Goal: Task Accomplishment & Management: Manage account settings

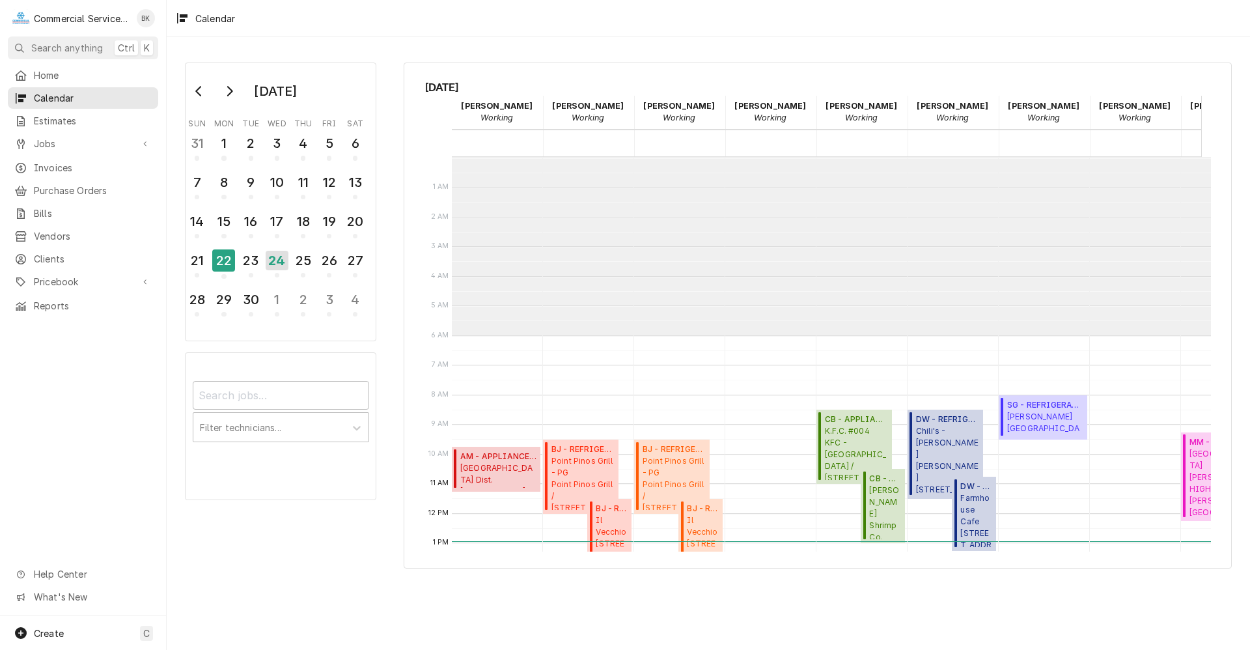
scroll to position [178, 0]
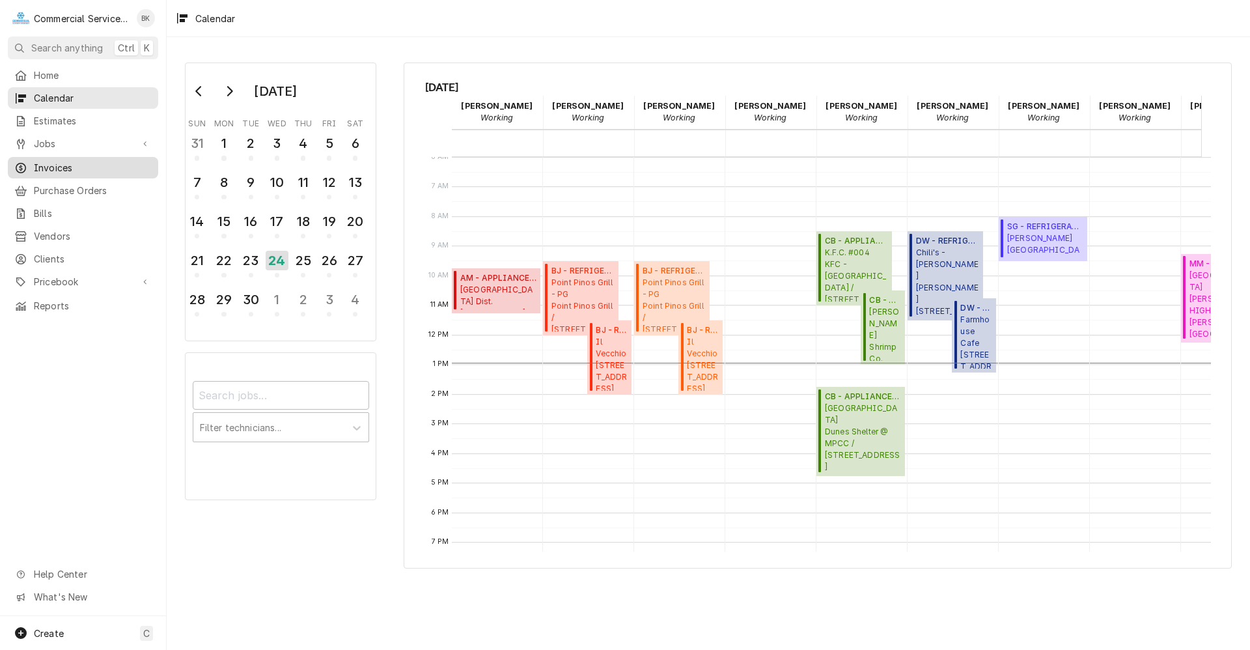
click at [54, 161] on span "Invoices" at bounding box center [93, 168] width 118 height 14
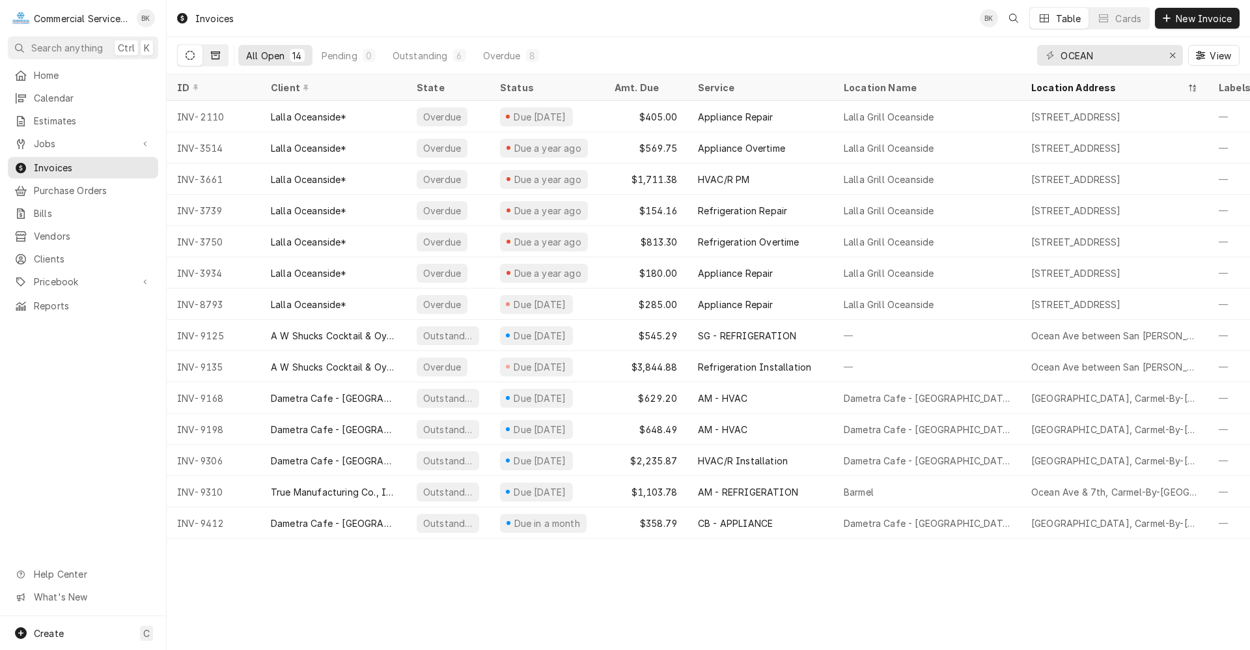
click at [220, 55] on button "Dynamic Content Wrapper" at bounding box center [215, 55] width 25 height 21
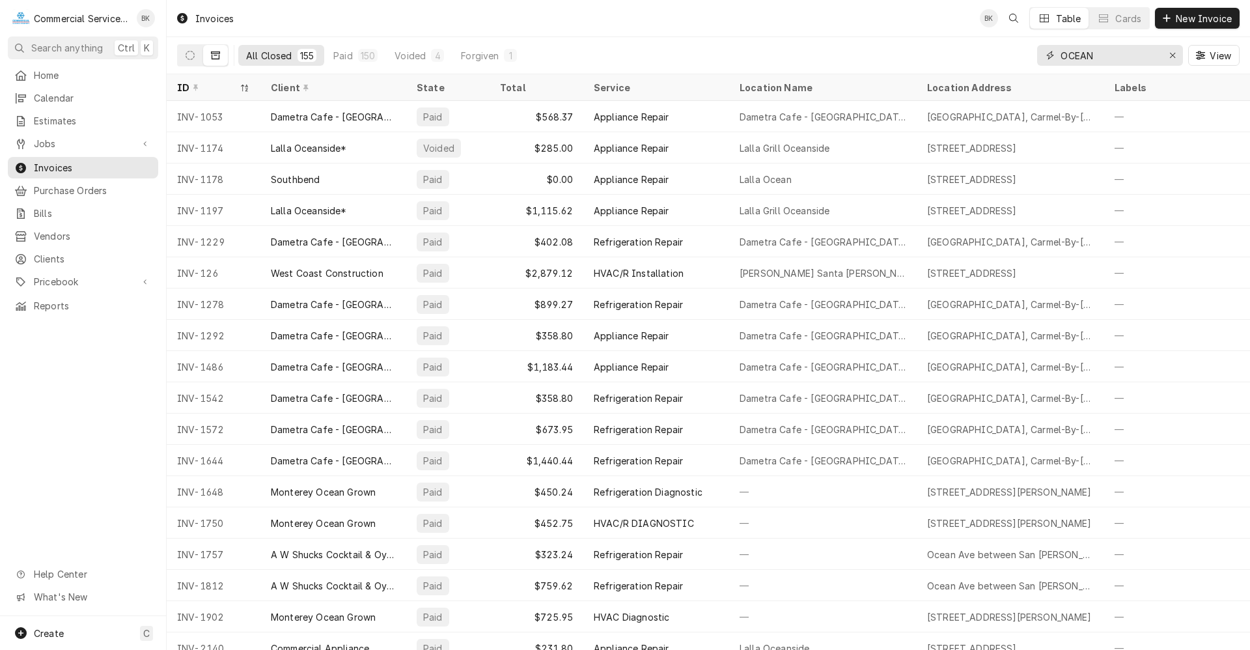
click at [1097, 51] on input "OCEAN" at bounding box center [1109, 55] width 98 height 21
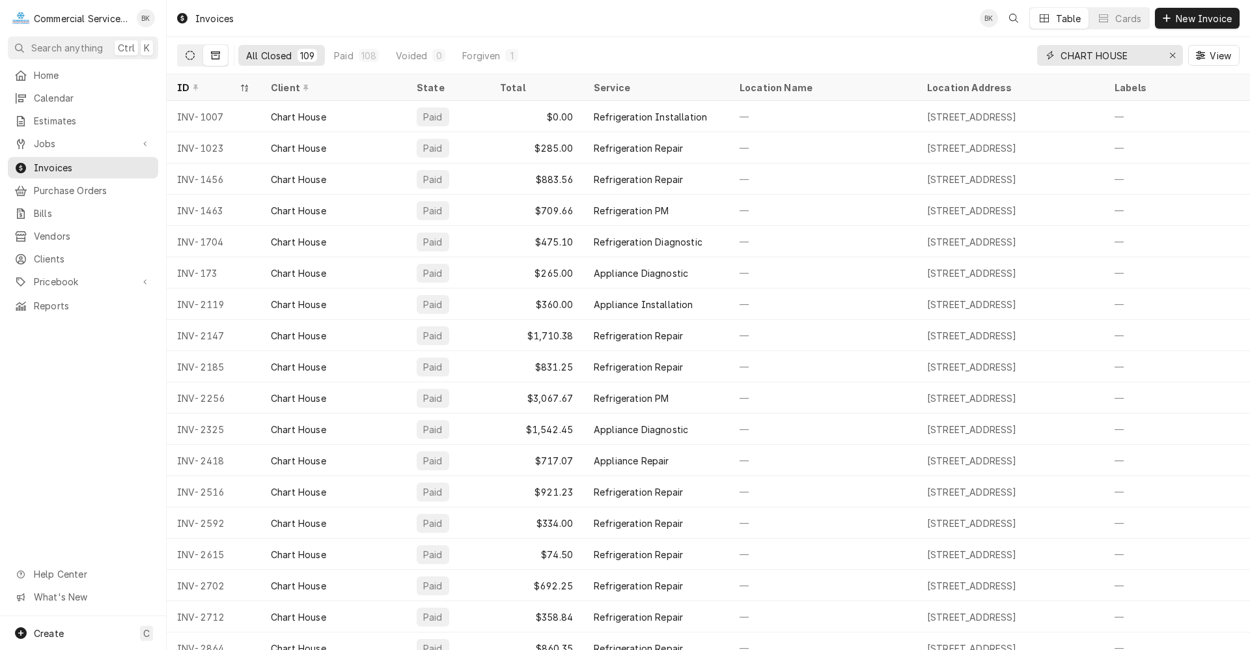
type input "CHART HOUSE"
click at [193, 55] on icon "Dynamic Content Wrapper" at bounding box center [189, 55] width 9 height 9
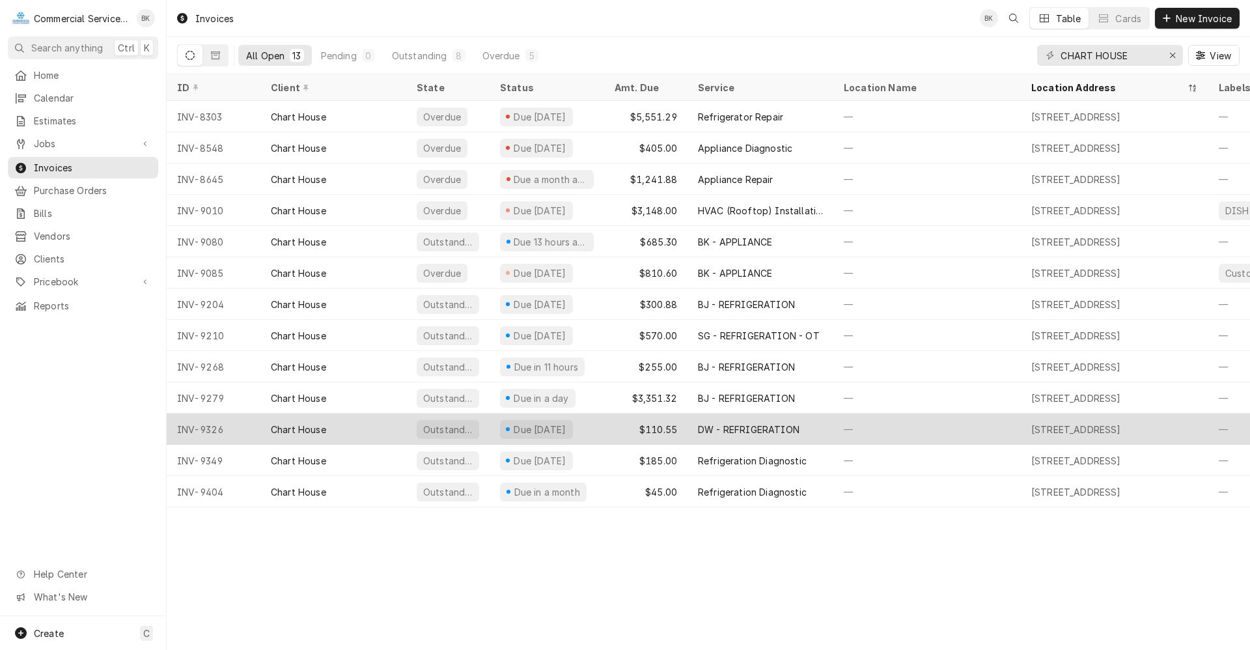
click at [236, 424] on div "INV-9326" at bounding box center [214, 428] width 94 height 31
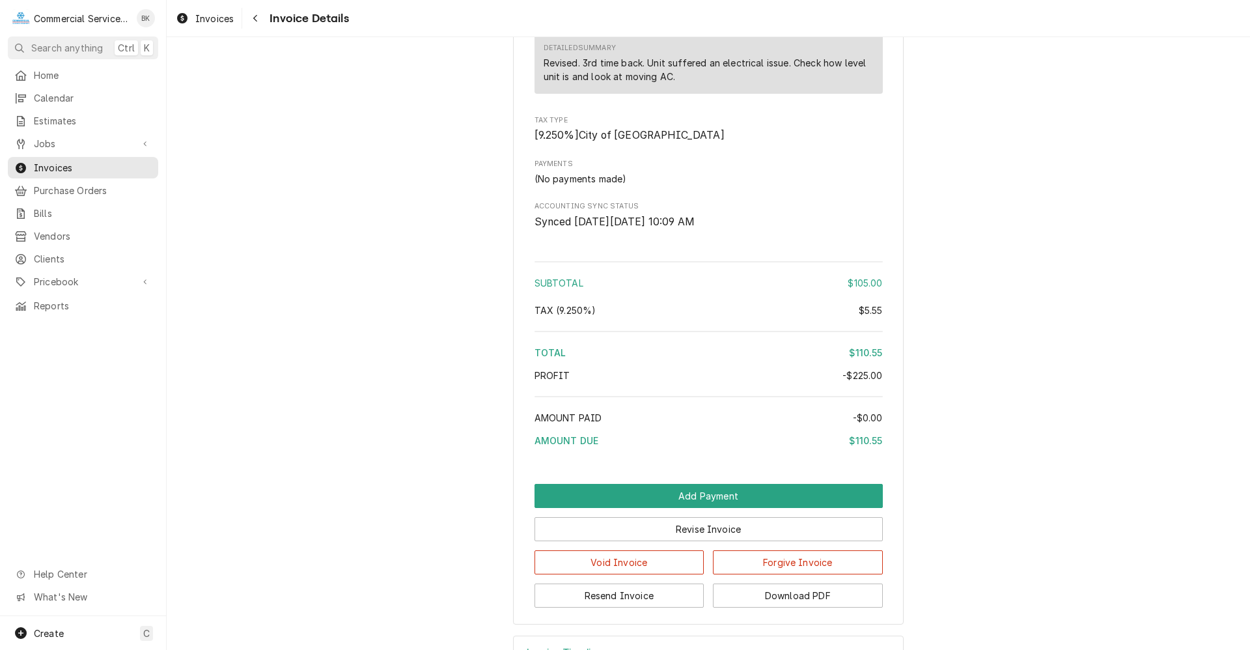
scroll to position [1891, 0]
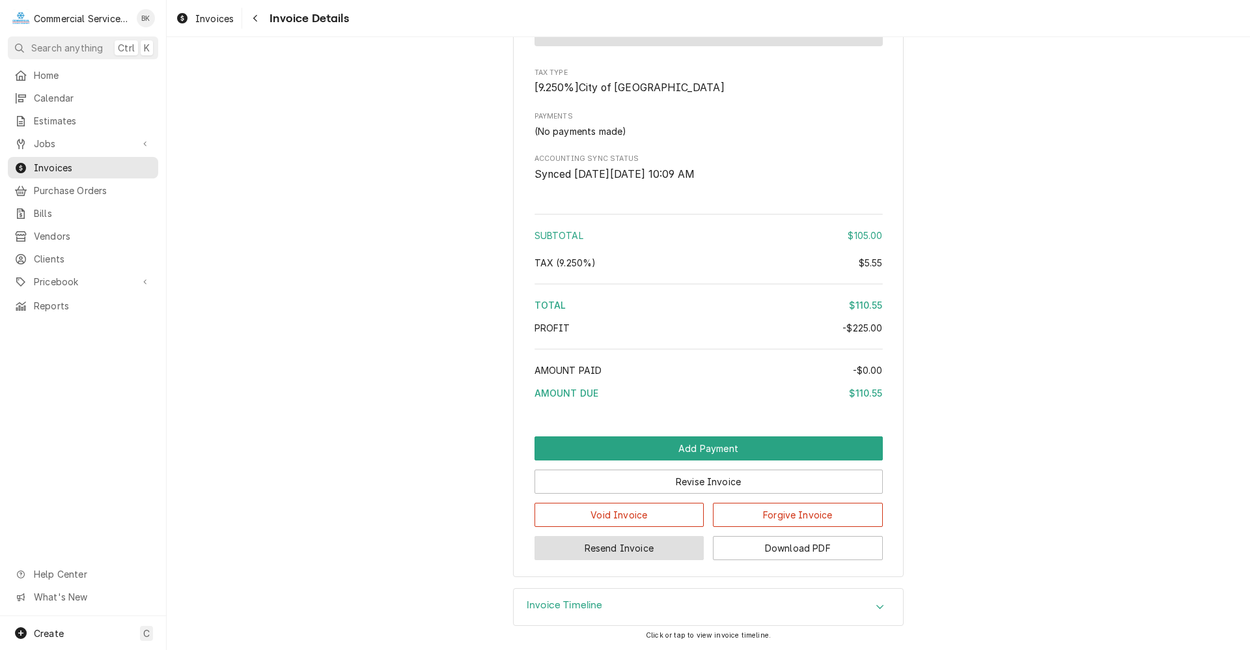
click at [635, 543] on button "Resend Invoice" at bounding box center [619, 548] width 170 height 24
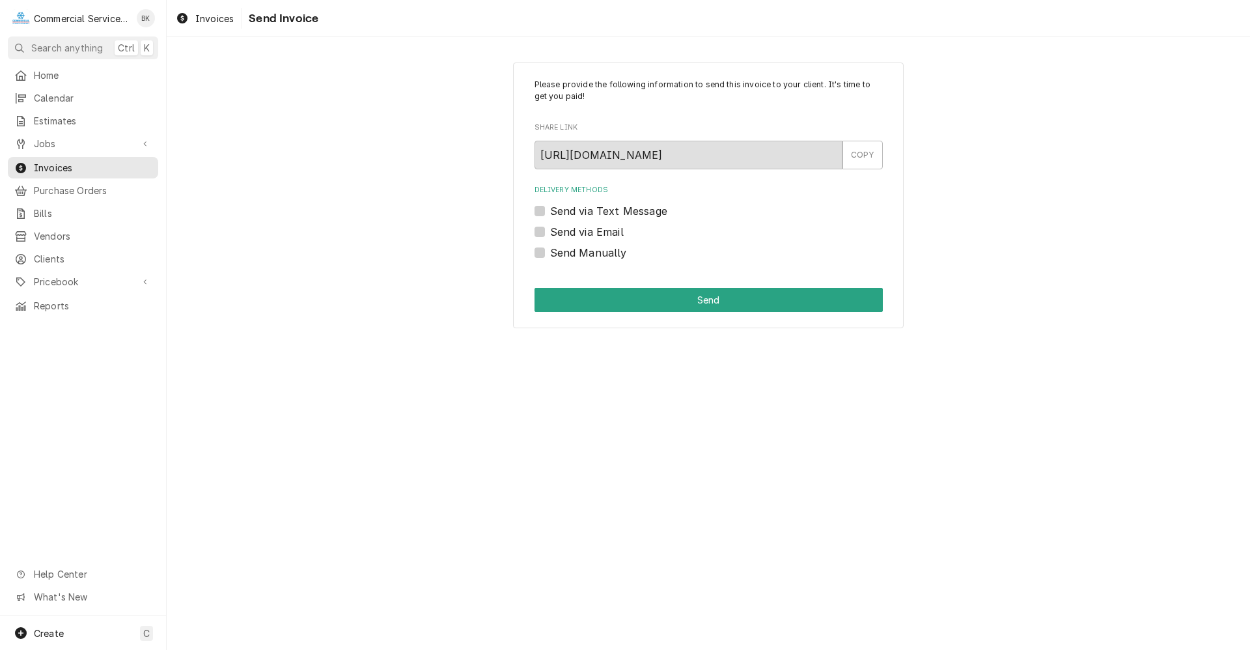
click at [589, 234] on label "Send via Email" at bounding box center [587, 232] width 74 height 16
click at [589, 234] on input "Send via Email" at bounding box center [724, 238] width 348 height 29
checkbox input "true"
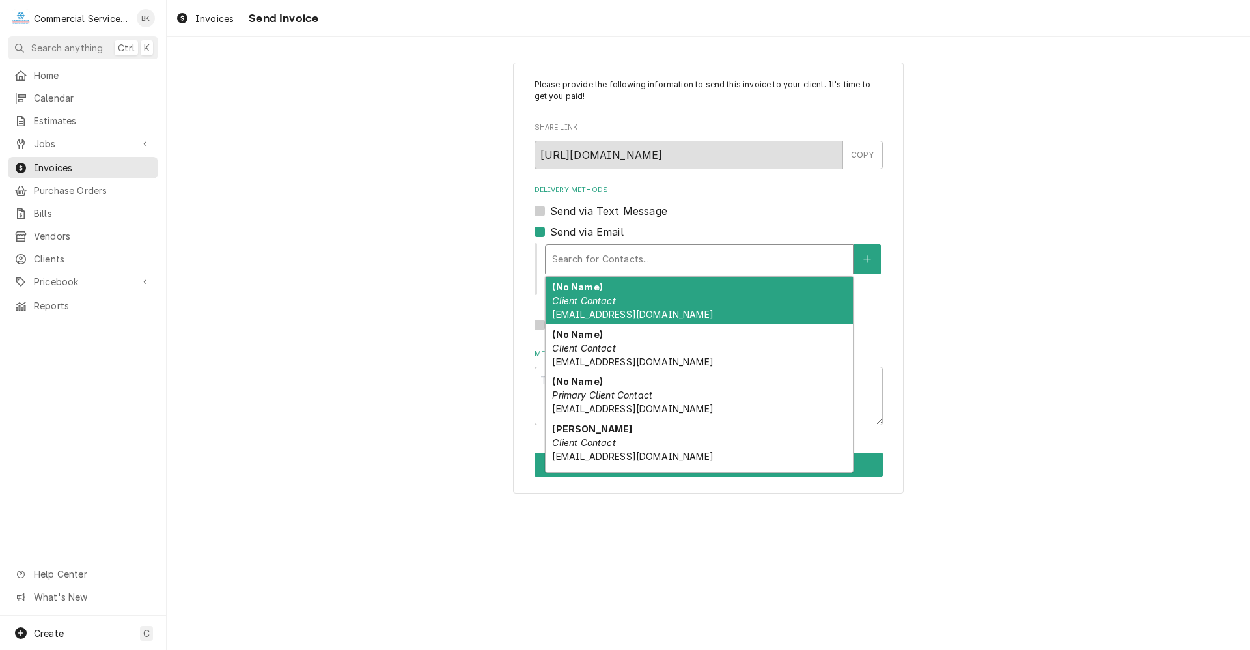
click at [603, 267] on div "Delivery Methods" at bounding box center [699, 258] width 294 height 23
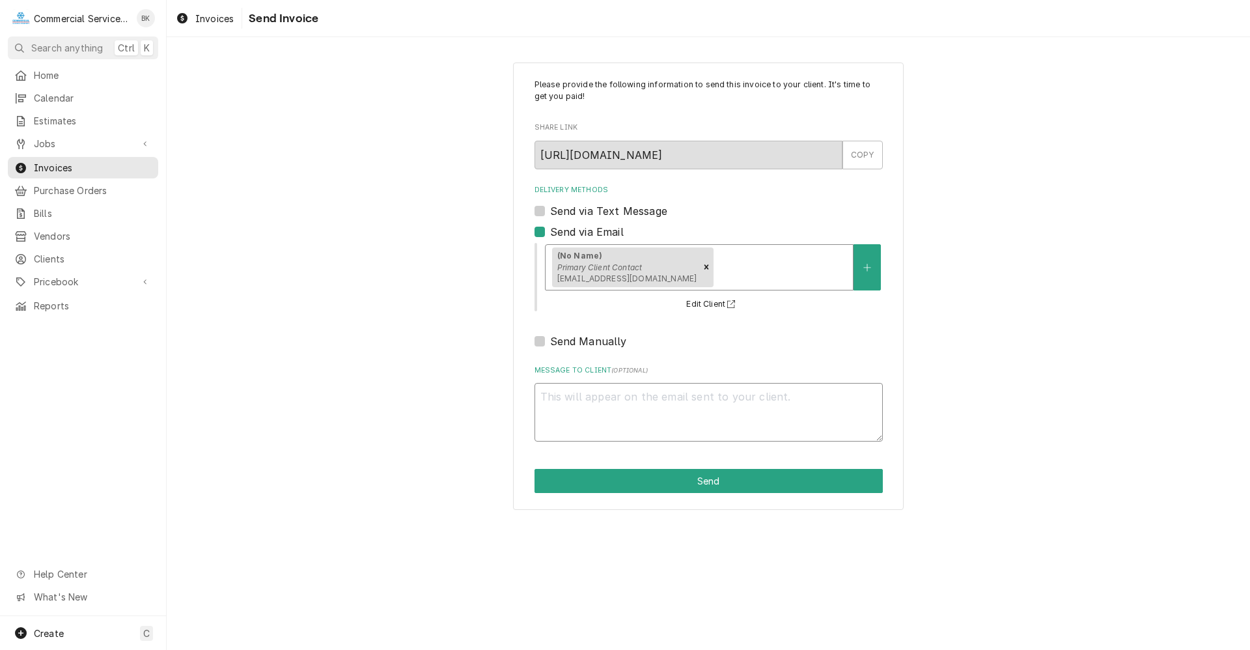
click at [612, 403] on textarea "Message to Client ( optional )" at bounding box center [708, 412] width 348 height 59
type textarea "x"
type textarea "R"
type textarea "x"
type textarea "RE"
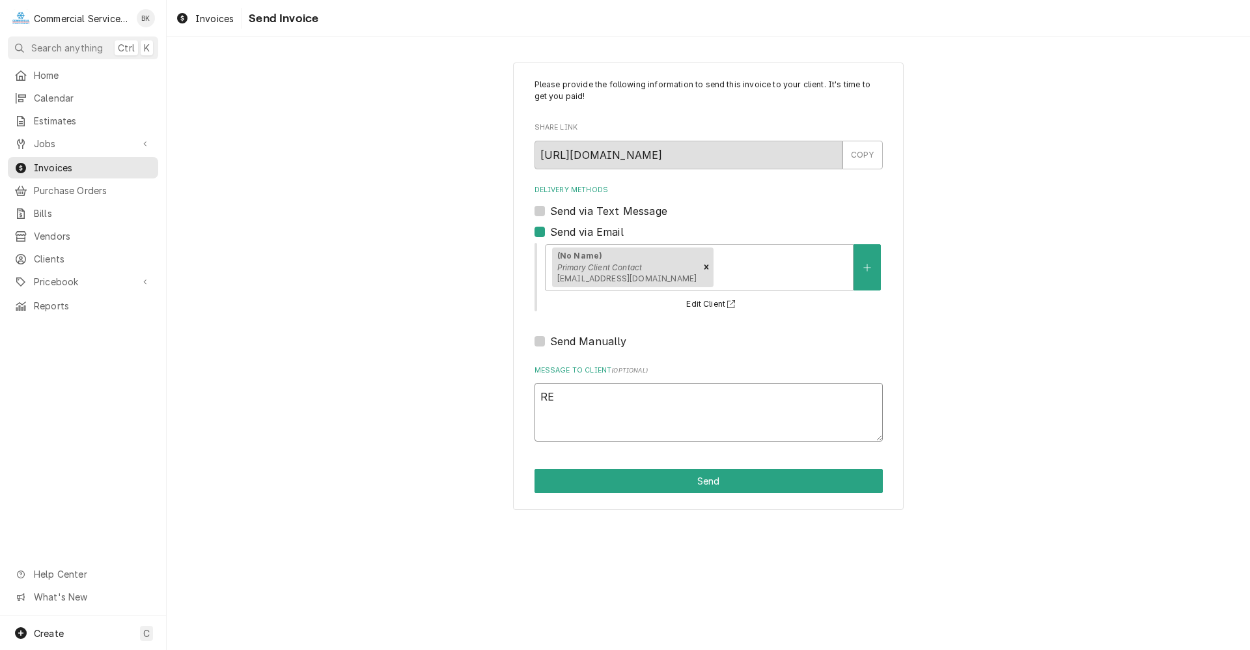
type textarea "x"
type textarea "REV"
type textarea "x"
type textarea "REVI"
type textarea "x"
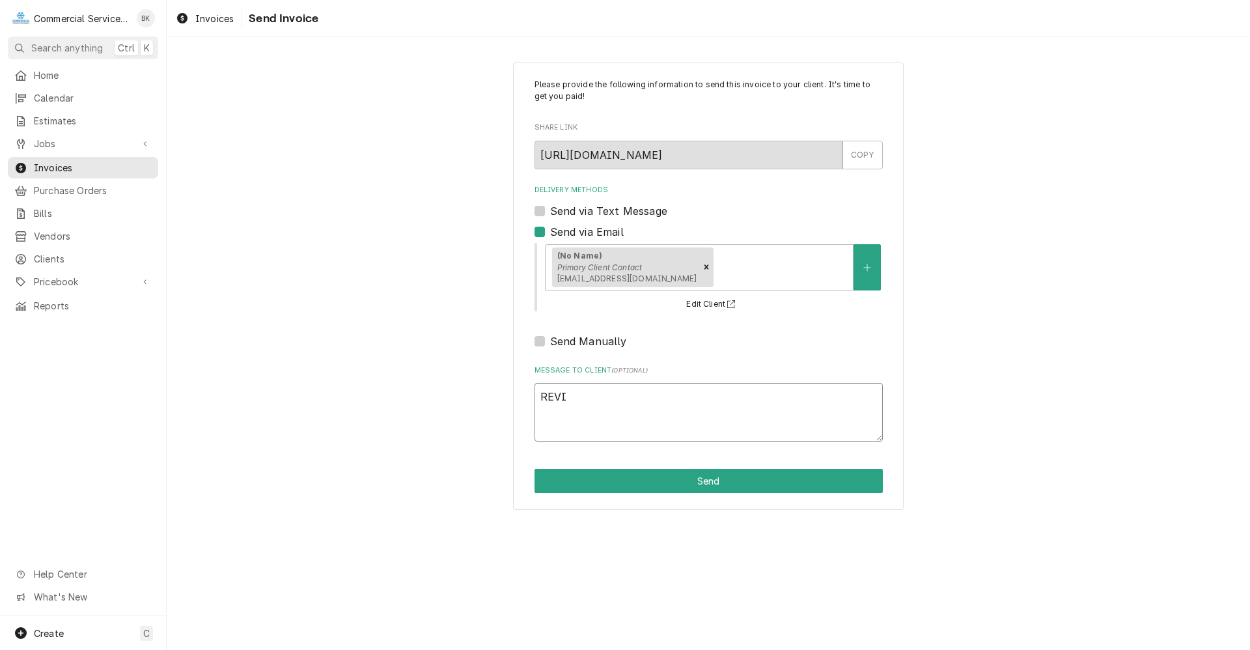
type textarea "REVIS"
type textarea "x"
type textarea "REVISD"
type textarea "x"
type textarea "REVISDE"
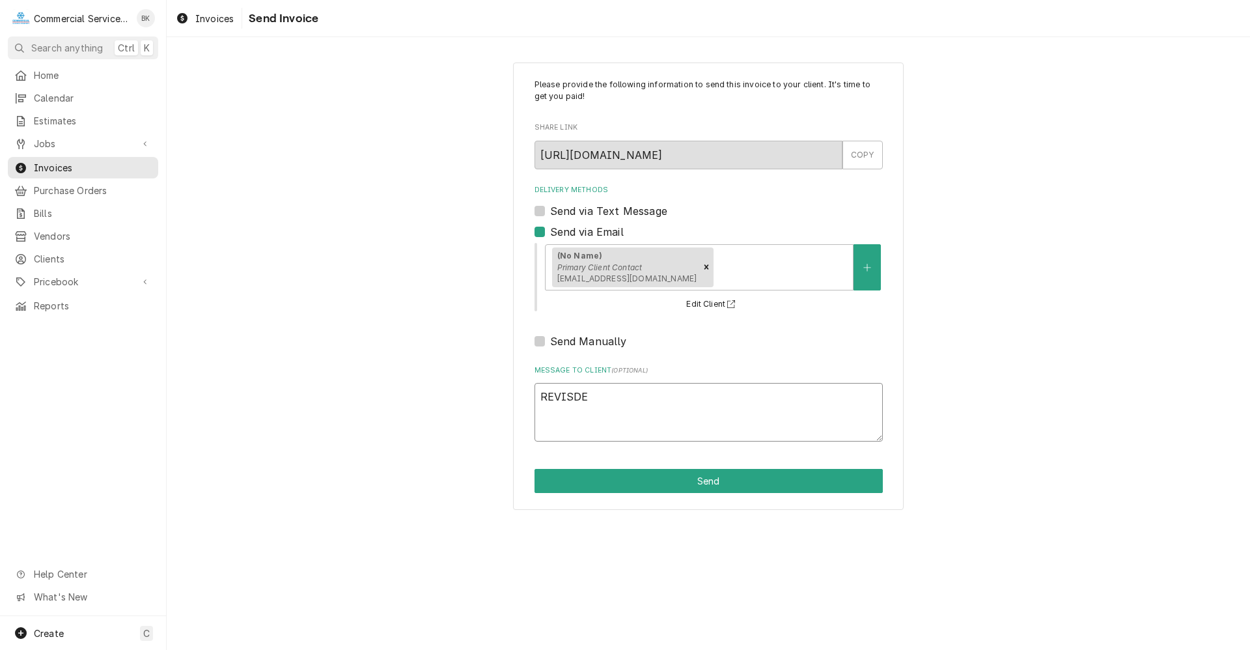
type textarea "x"
type textarea "REVISDED"
type textarea "x"
type textarea "REVISDE"
type textarea "x"
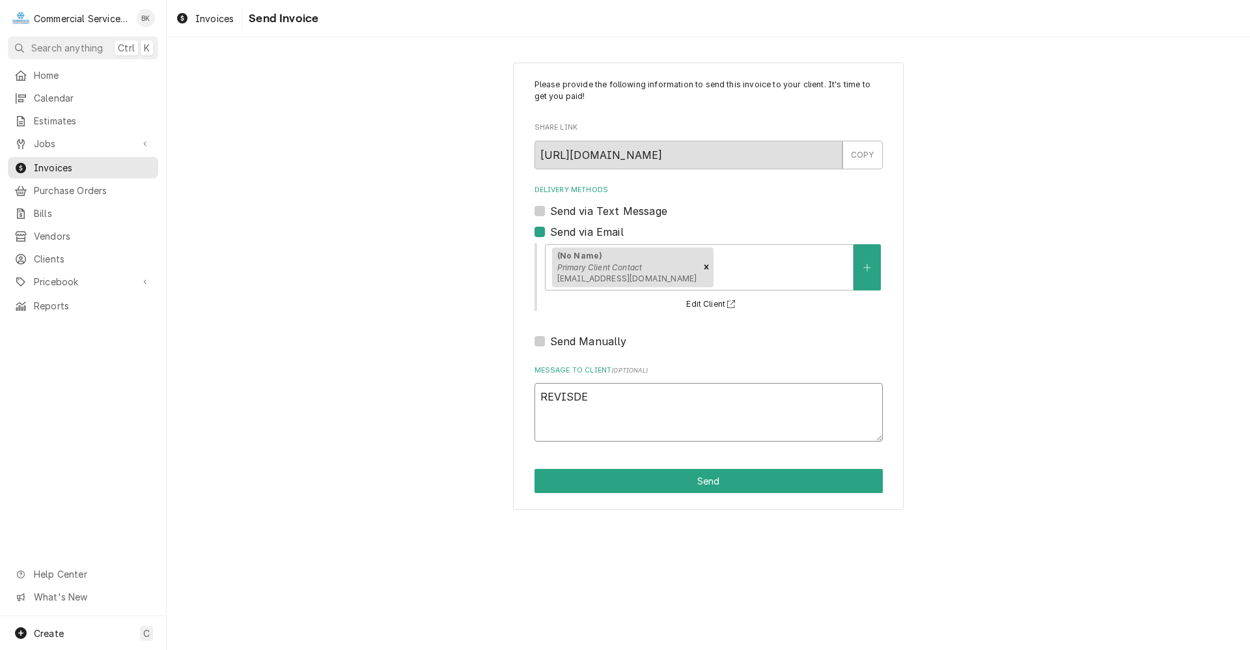
type textarea "REVISD"
type textarea "x"
type textarea "REVIS"
type textarea "x"
type textarea "REVISE"
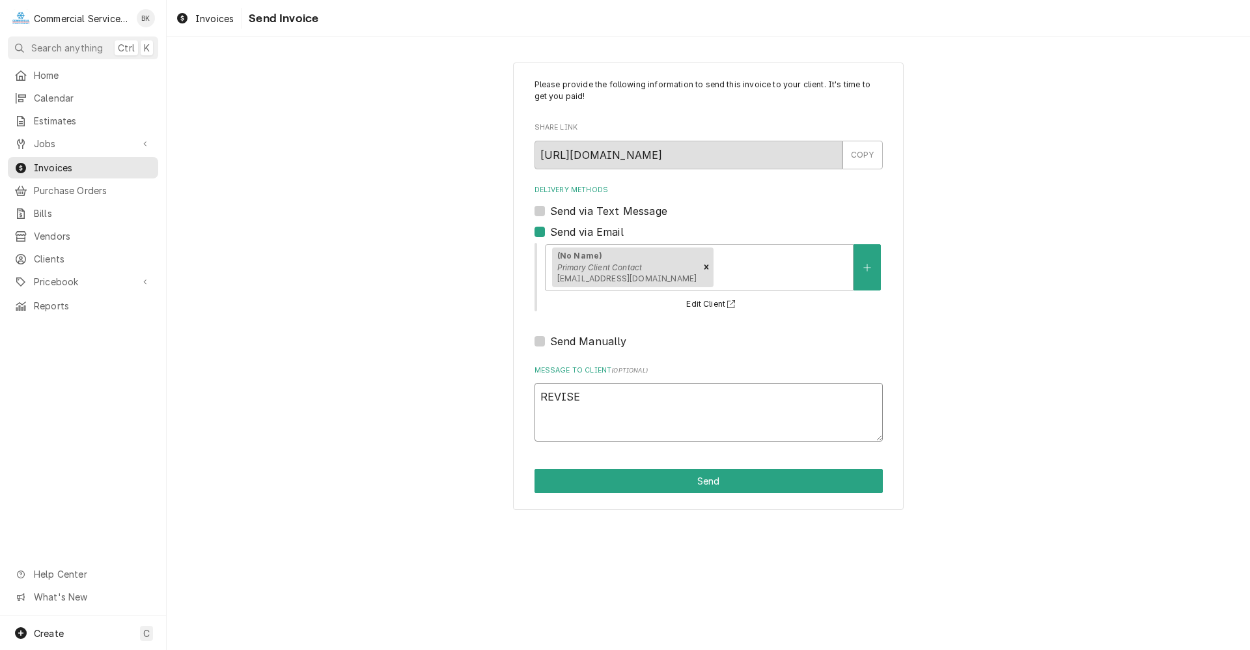
type textarea "x"
type textarea "REVISED"
click at [765, 478] on button "Send" at bounding box center [708, 481] width 348 height 24
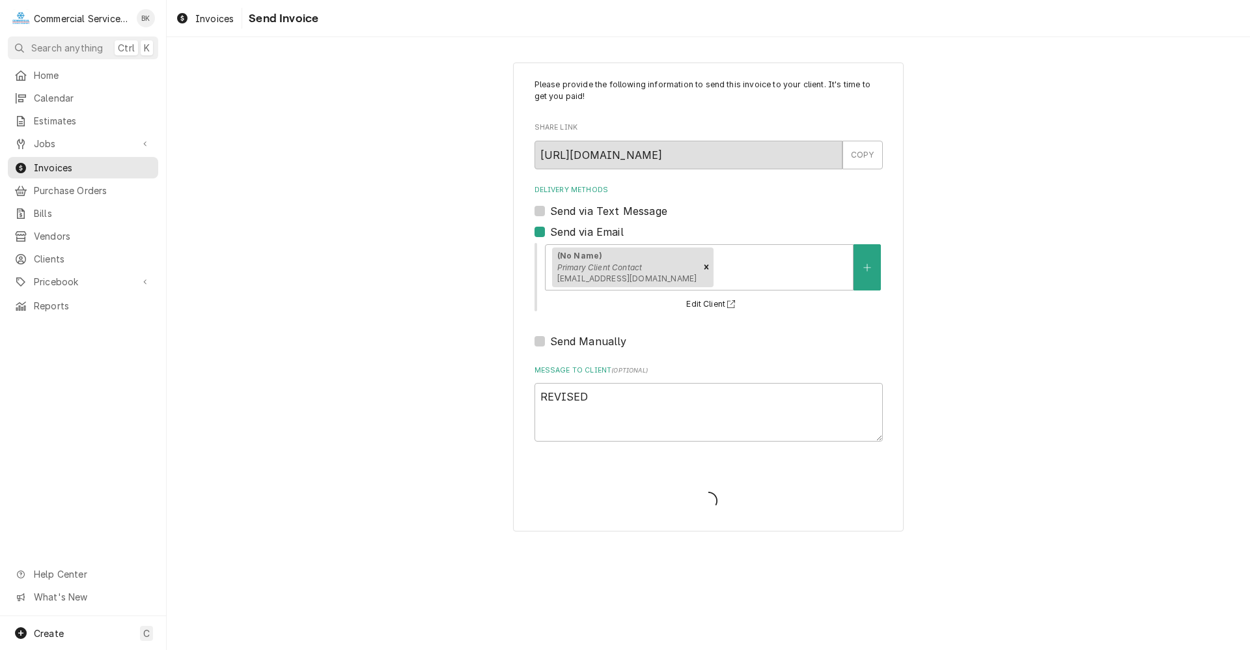
type textarea "x"
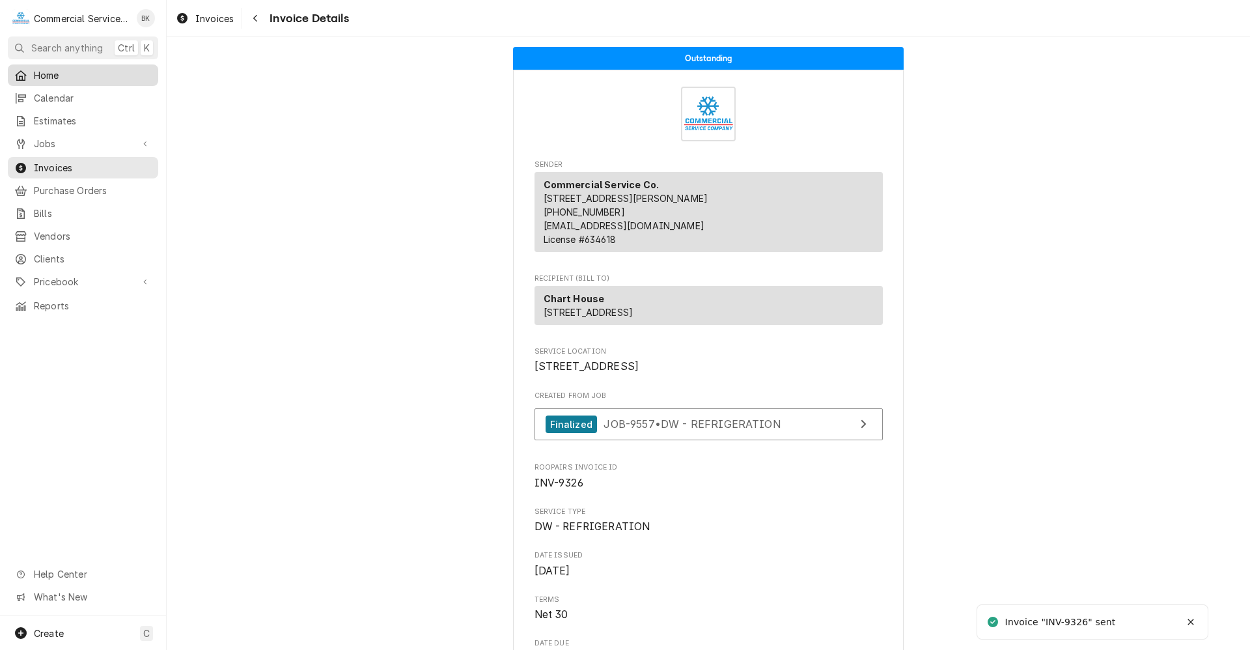
click at [67, 74] on span "Home" at bounding box center [93, 75] width 118 height 14
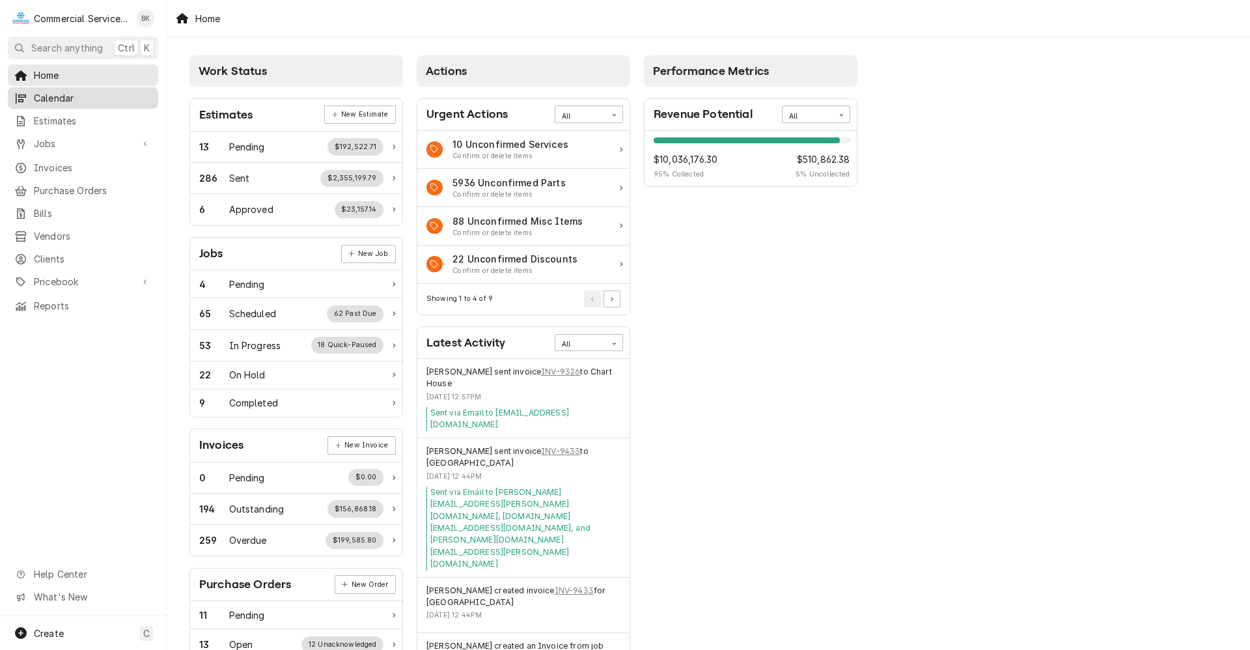
click at [77, 92] on span "Calendar" at bounding box center [93, 98] width 118 height 14
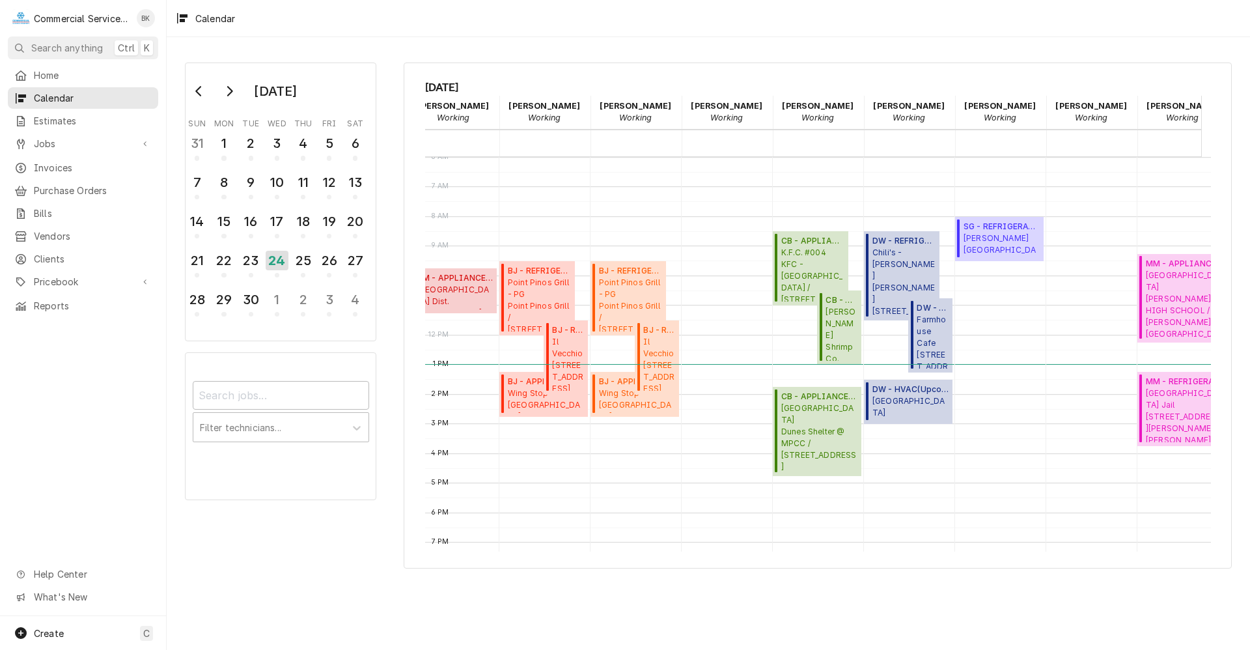
scroll to position [0, 38]
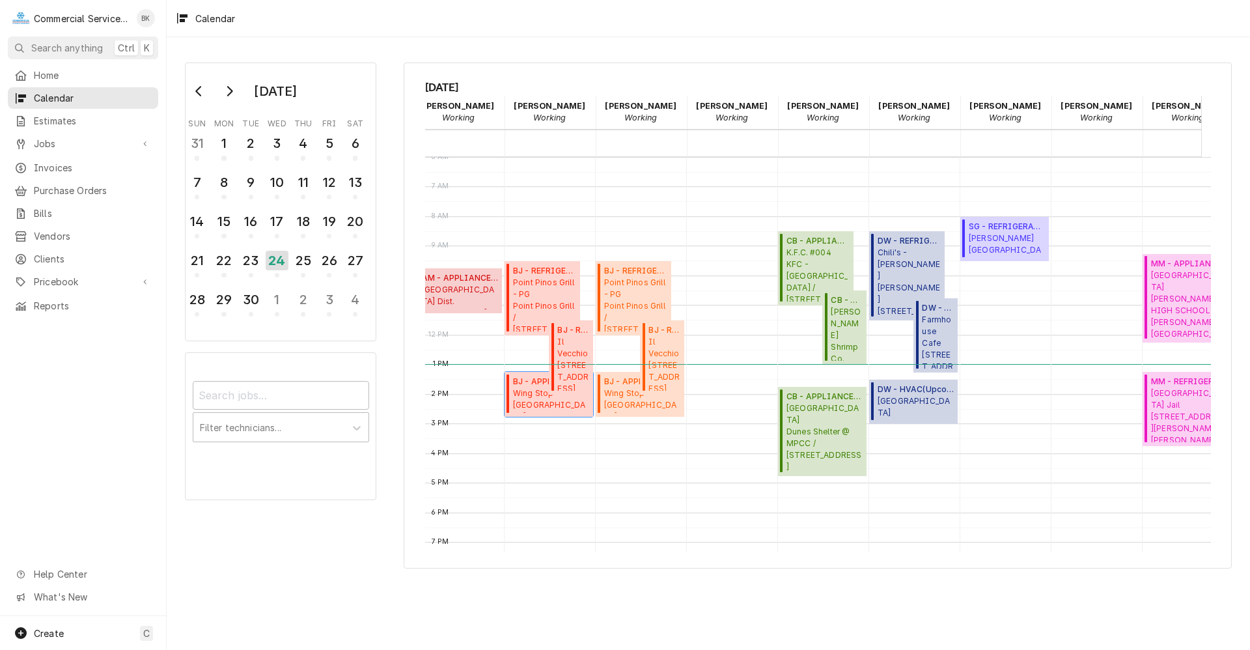
click at [534, 374] on div "BJ - APPLIANCE ( Active ) Wing Stop - South Main 1130 S Main St, Salinas, CA 93…" at bounding box center [548, 394] width 89 height 44
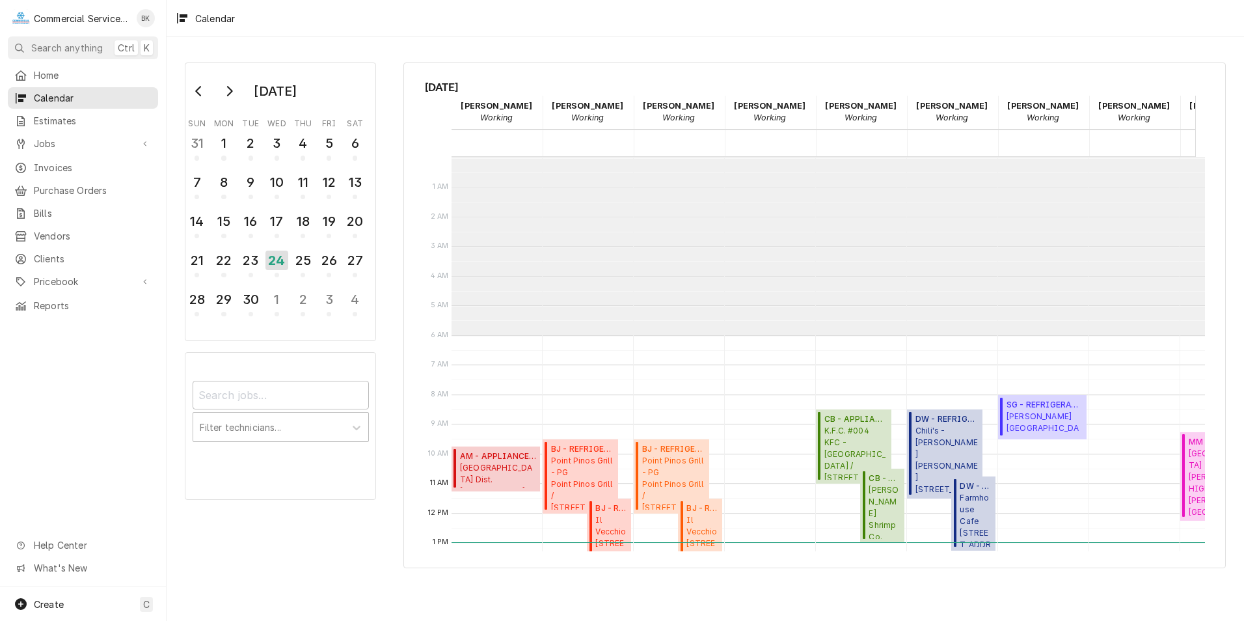
scroll to position [178, 0]
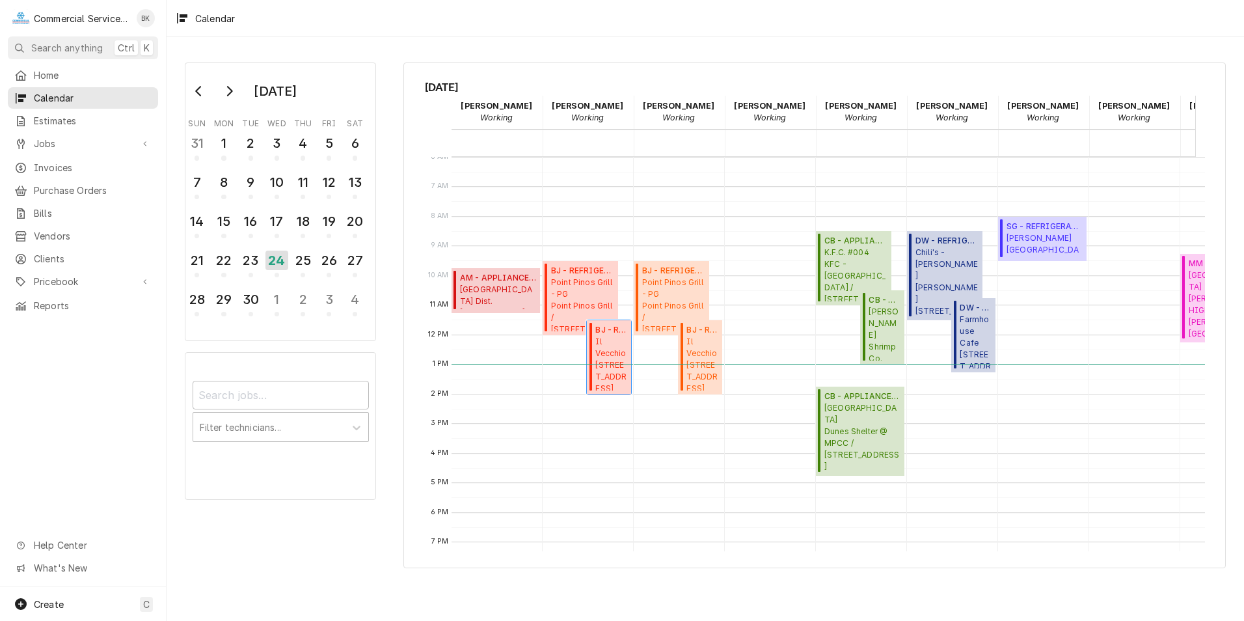
click at [613, 374] on span "Il Vecchio 110 Central Ave, Pacific Grove, CA 93950" at bounding box center [611, 363] width 32 height 55
click at [609, 351] on span "Il Vecchio 110 Central Ave, Pacific Grove, CA 93950" at bounding box center [611, 363] width 32 height 55
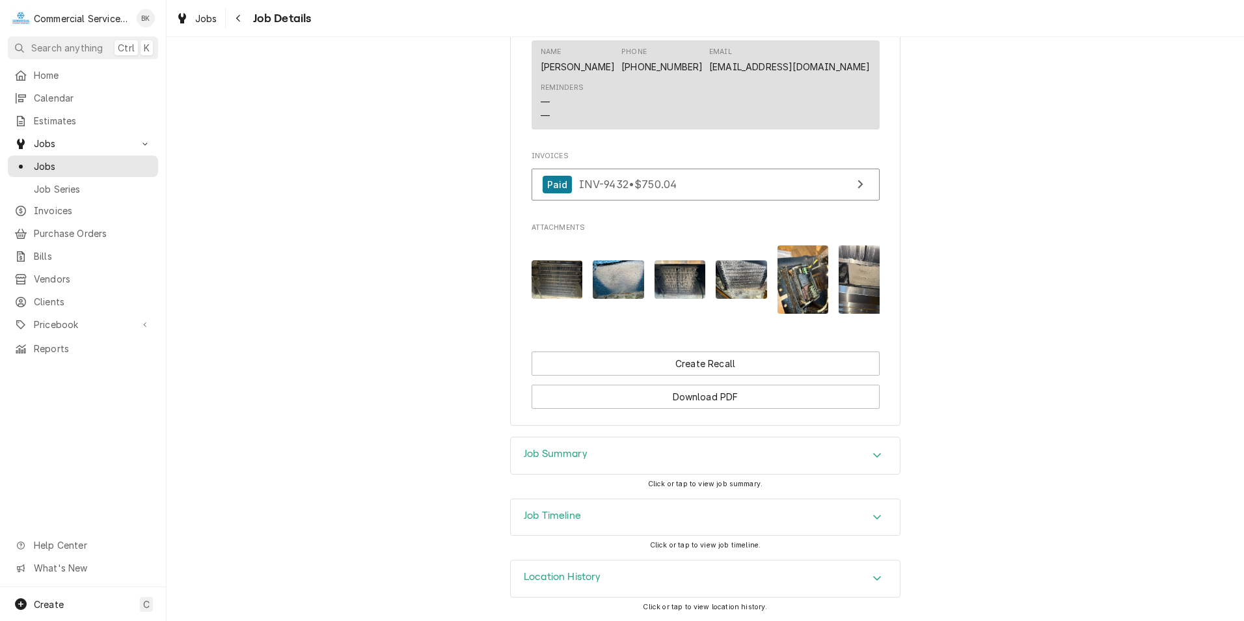
scroll to position [968, 0]
click at [633, 273] on img "Attachments" at bounding box center [618, 279] width 51 height 38
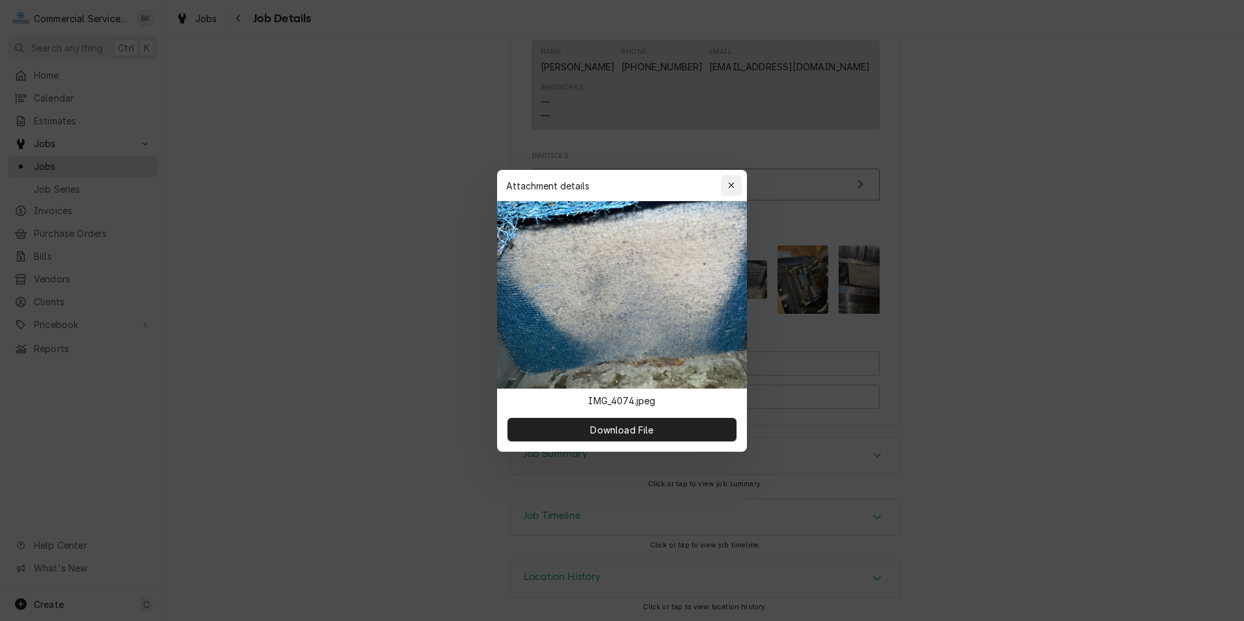
click at [733, 185] on icon "button" at bounding box center [731, 185] width 7 height 9
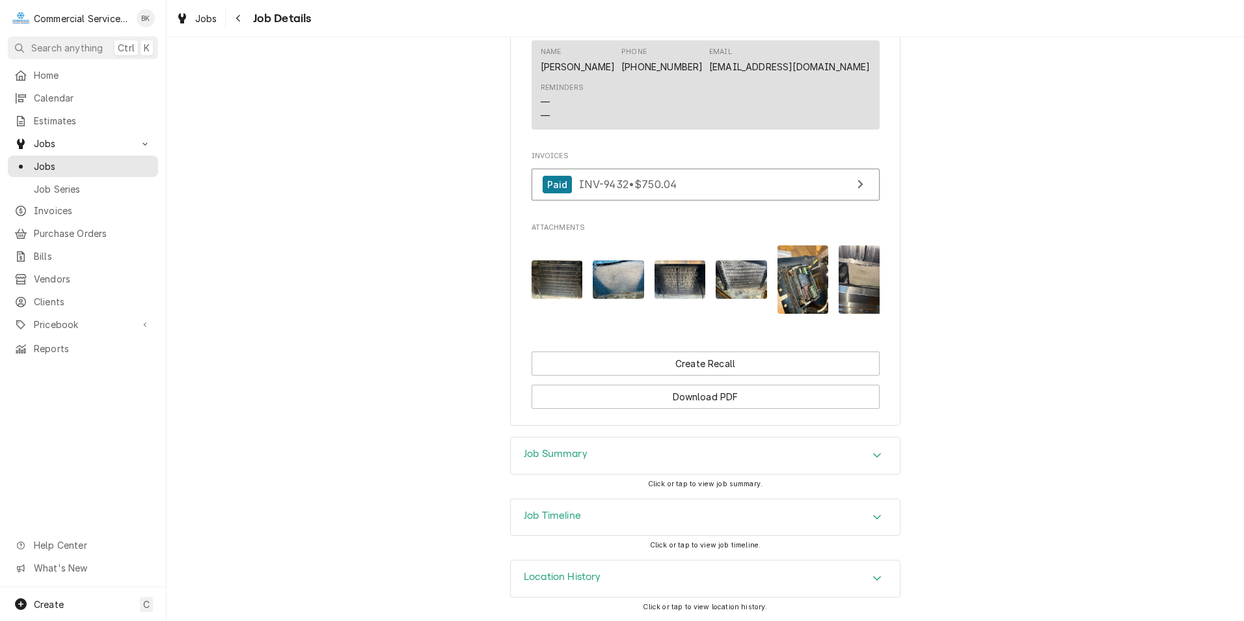
click at [560, 266] on img "Attachments" at bounding box center [557, 279] width 51 height 38
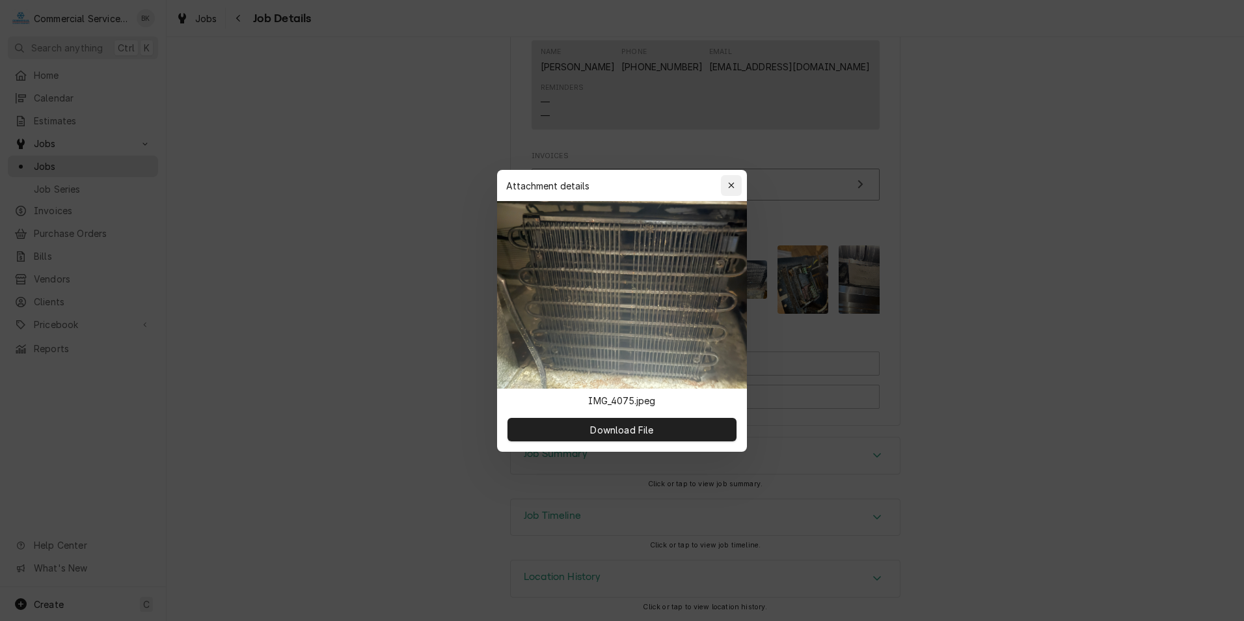
click at [729, 186] on icon "button" at bounding box center [731, 185] width 7 height 9
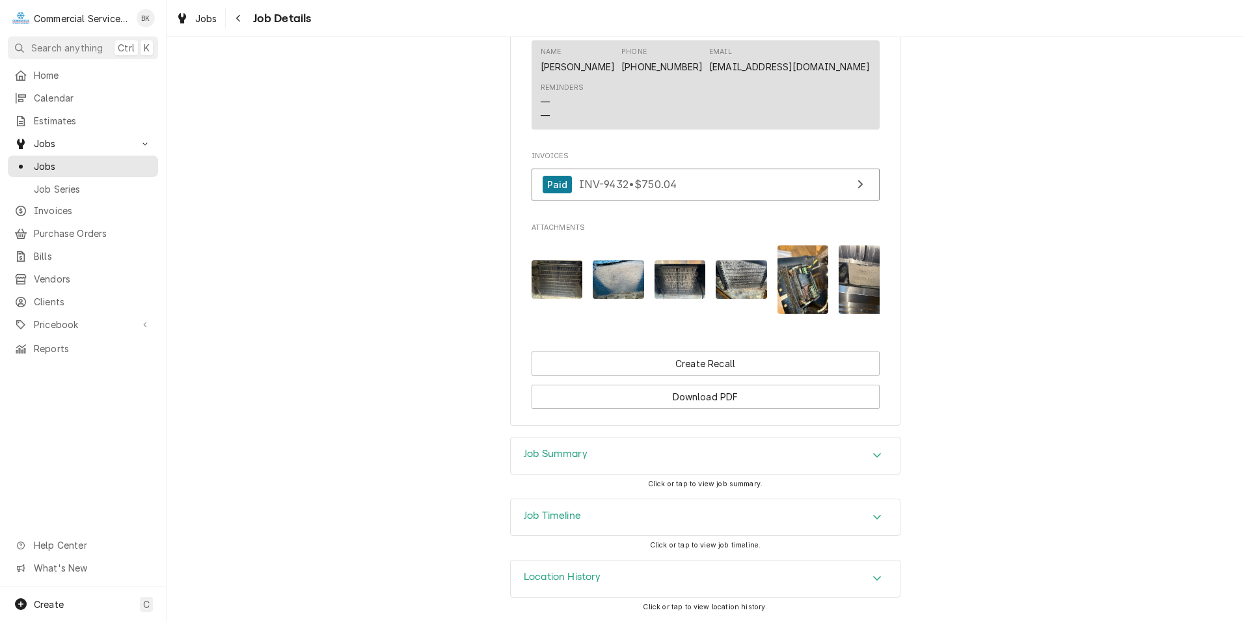
click at [694, 279] on img "Attachments" at bounding box center [680, 279] width 51 height 38
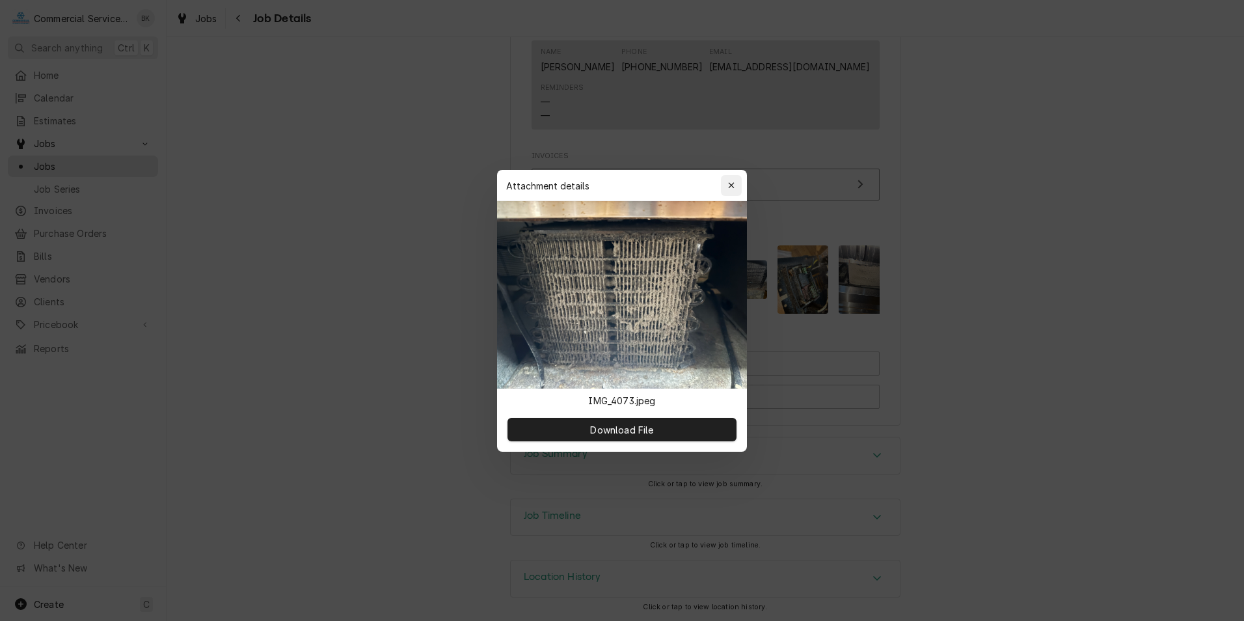
click at [730, 184] on icon "button" at bounding box center [731, 185] width 7 height 9
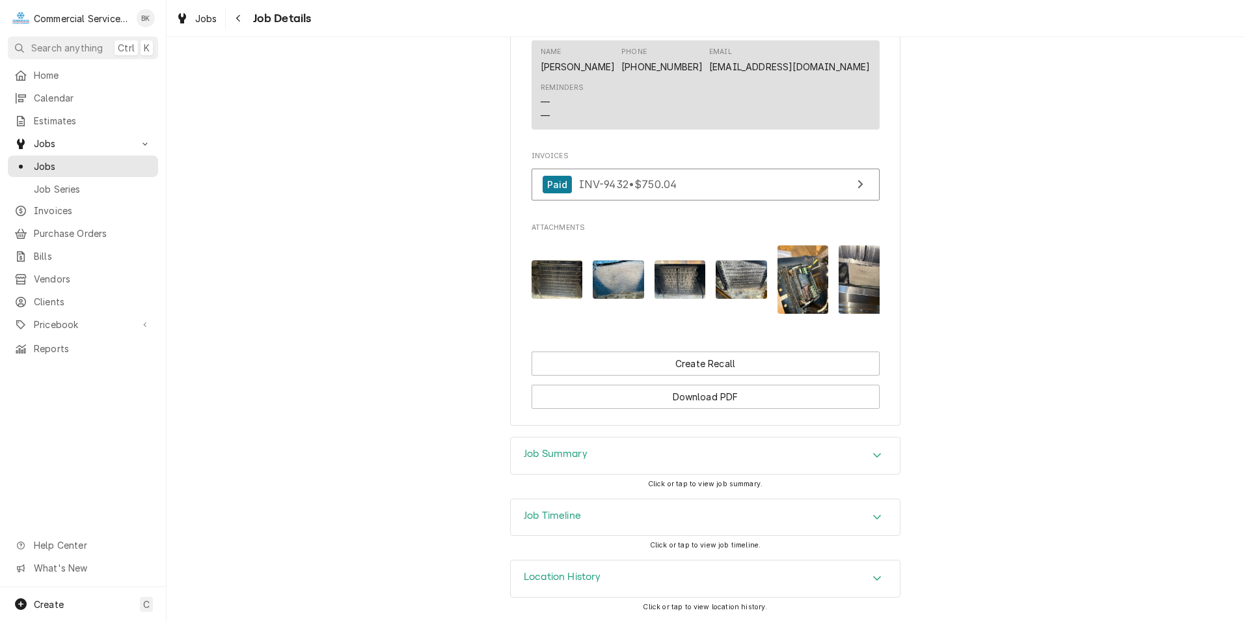
click at [730, 260] on img "Attachments" at bounding box center [741, 279] width 51 height 38
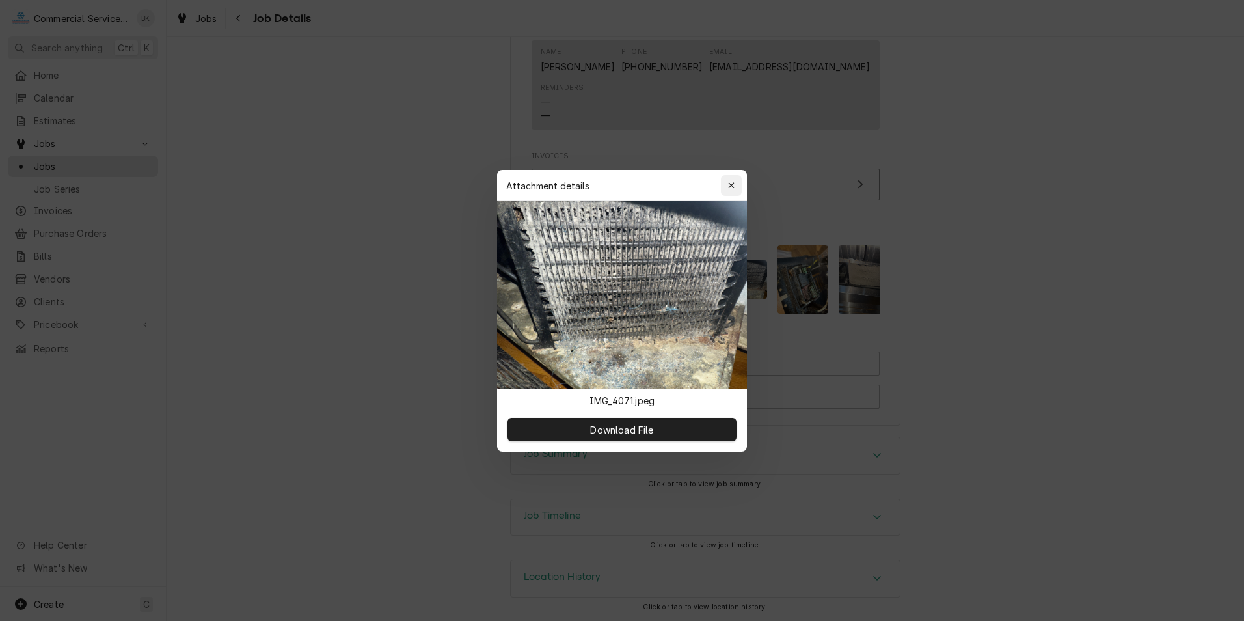
click at [733, 186] on icon "button" at bounding box center [731, 185] width 7 height 9
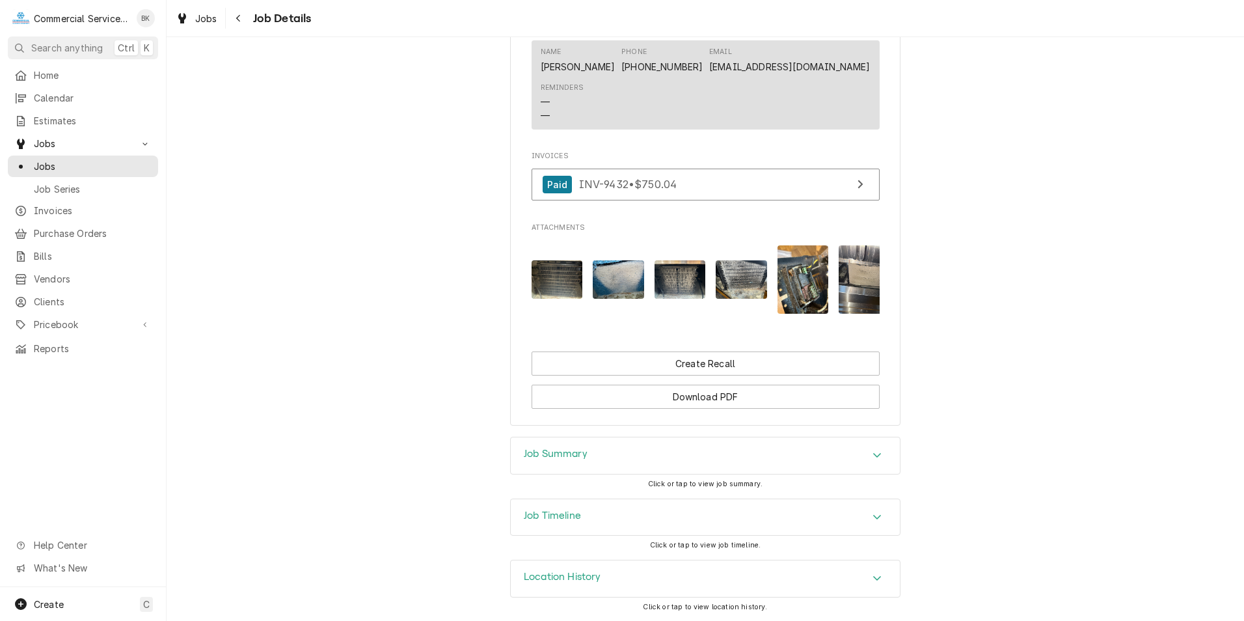
click at [789, 271] on img "Attachments" at bounding box center [803, 279] width 51 height 68
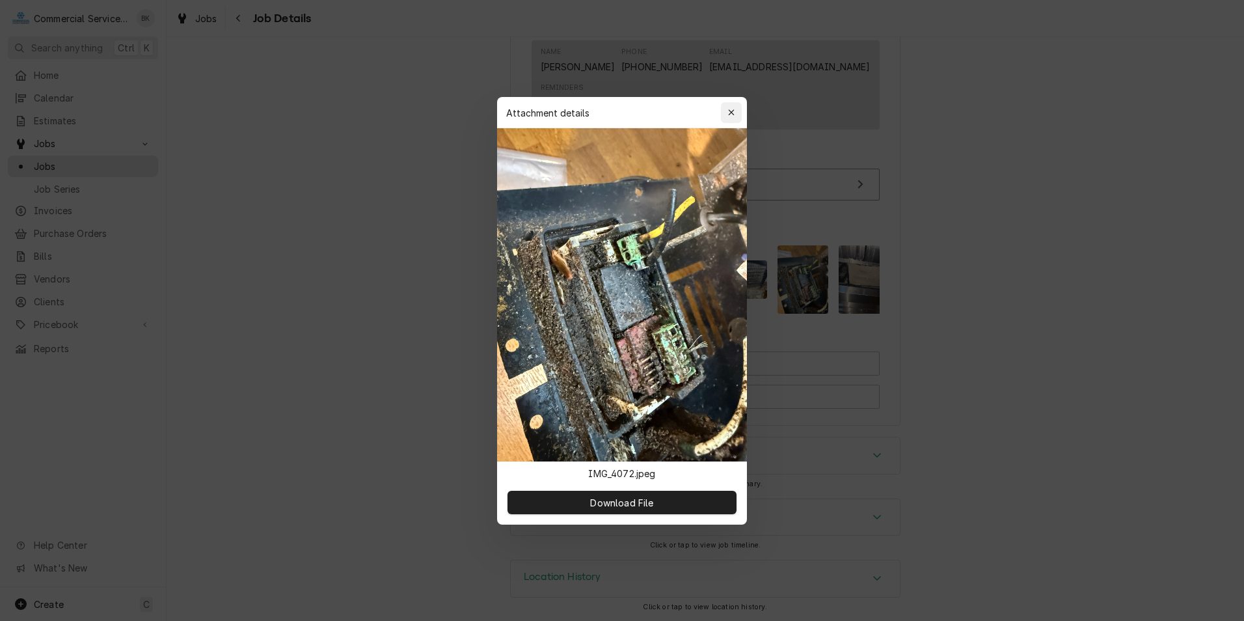
click at [733, 111] on icon "button" at bounding box center [731, 112] width 7 height 9
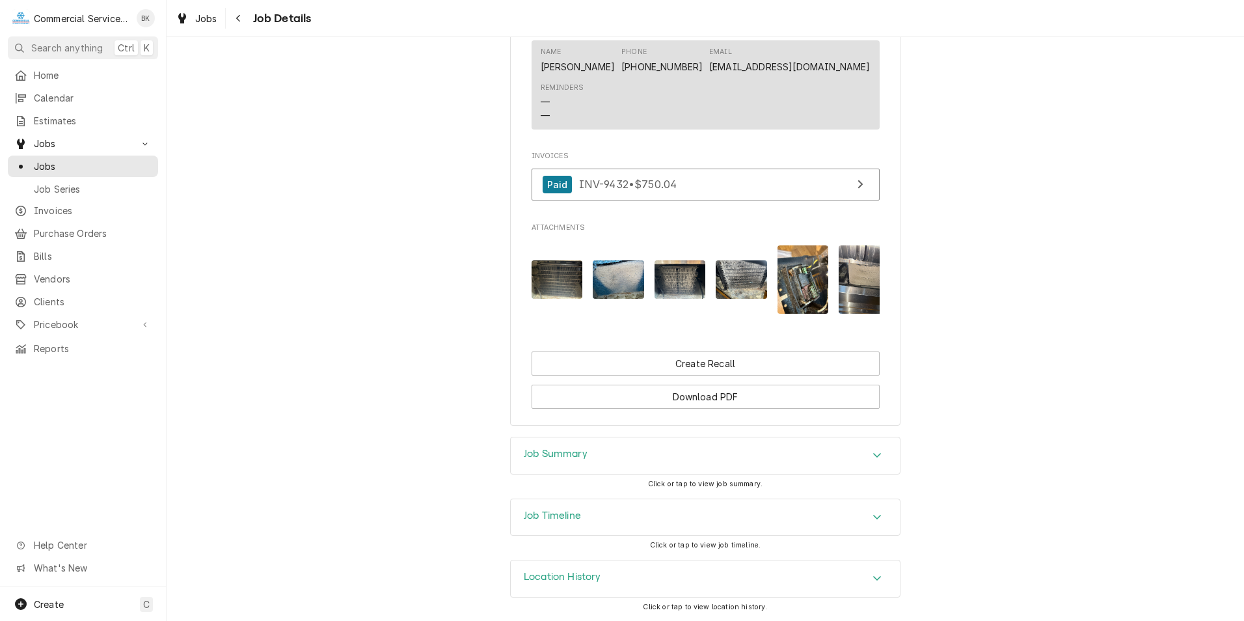
click at [845, 260] on img "Attachments" at bounding box center [864, 279] width 51 height 68
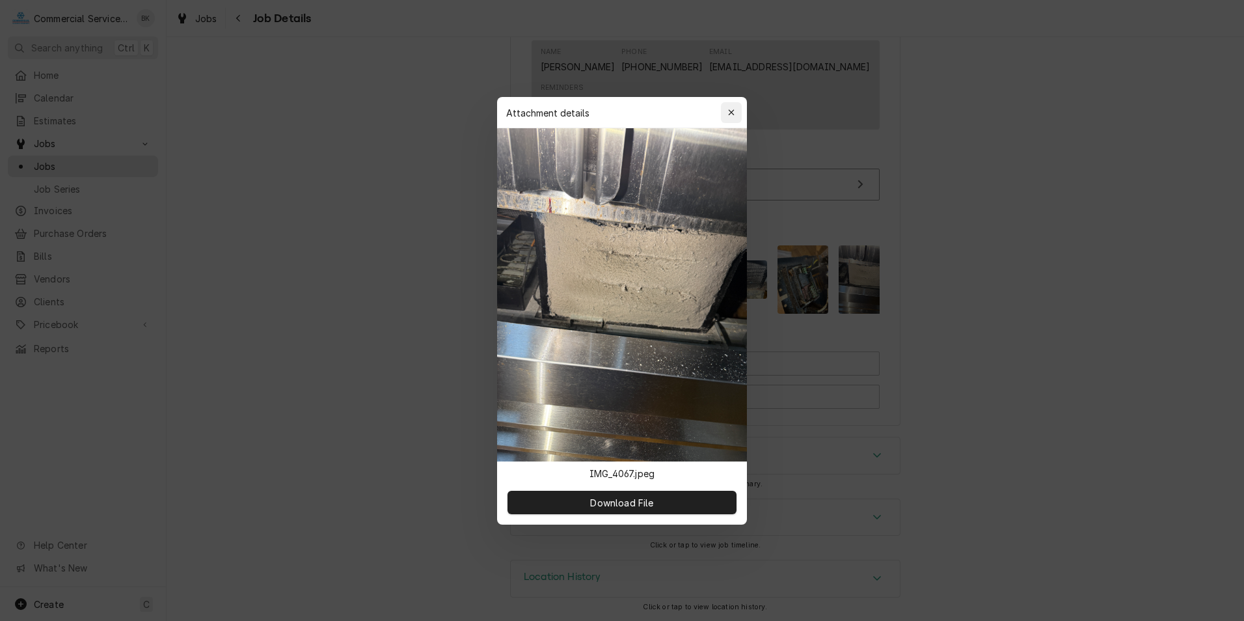
click at [732, 109] on icon "button" at bounding box center [731, 112] width 7 height 9
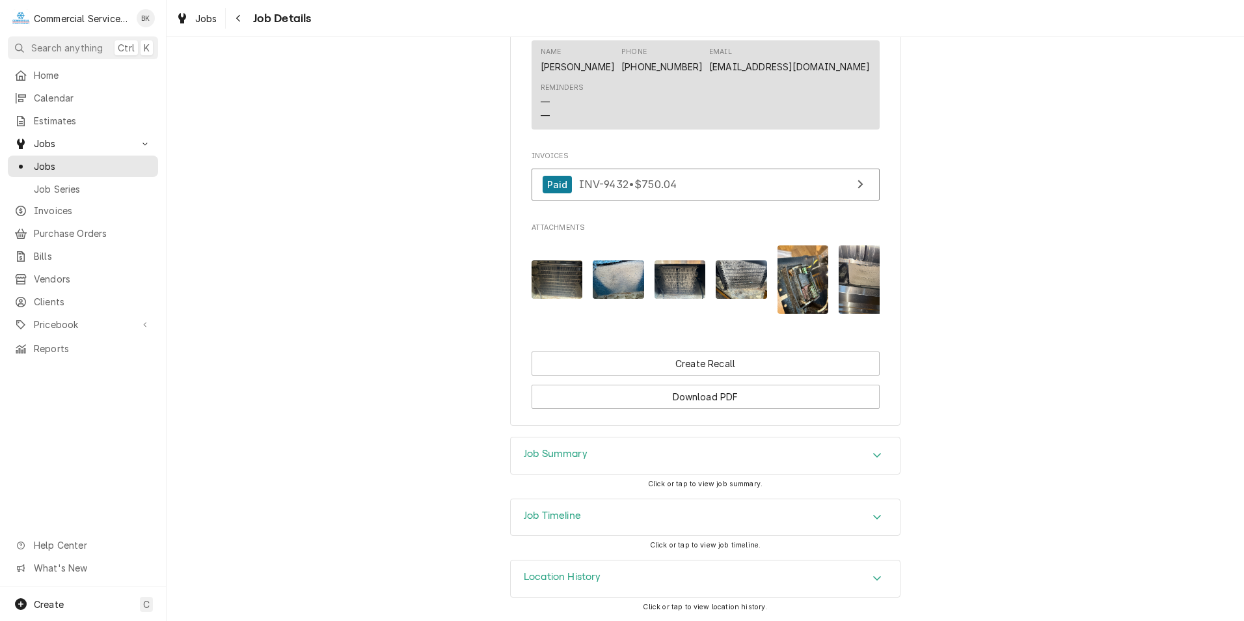
click at [599, 461] on div "Job Summary" at bounding box center [705, 455] width 389 height 36
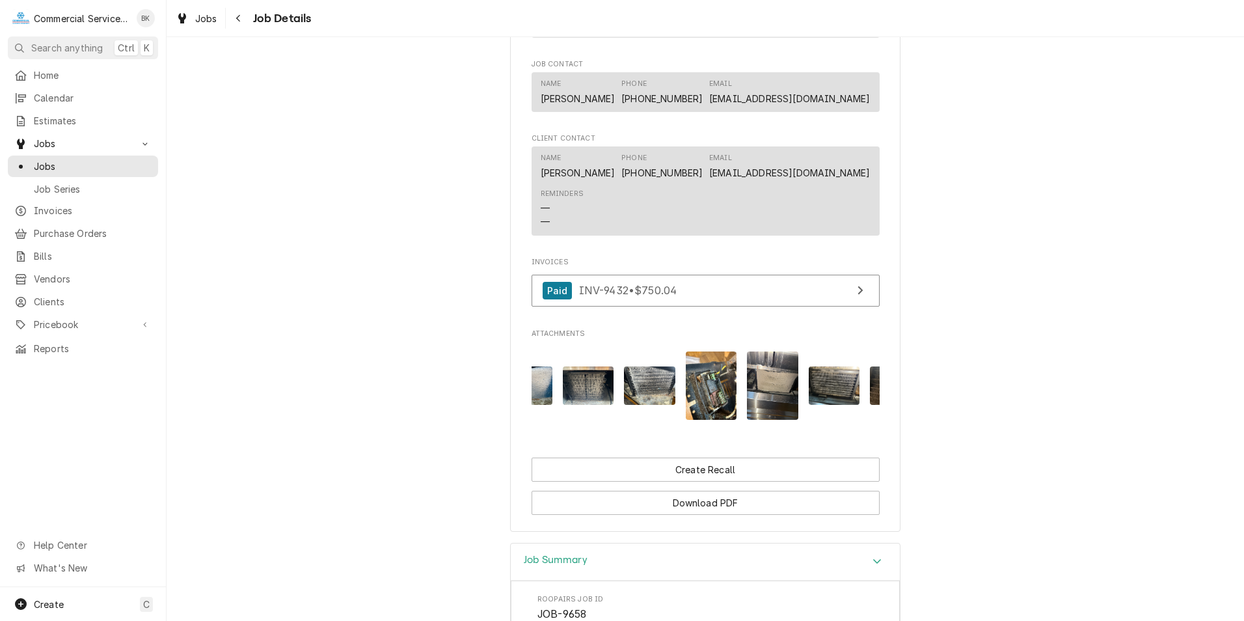
scroll to position [0, 144]
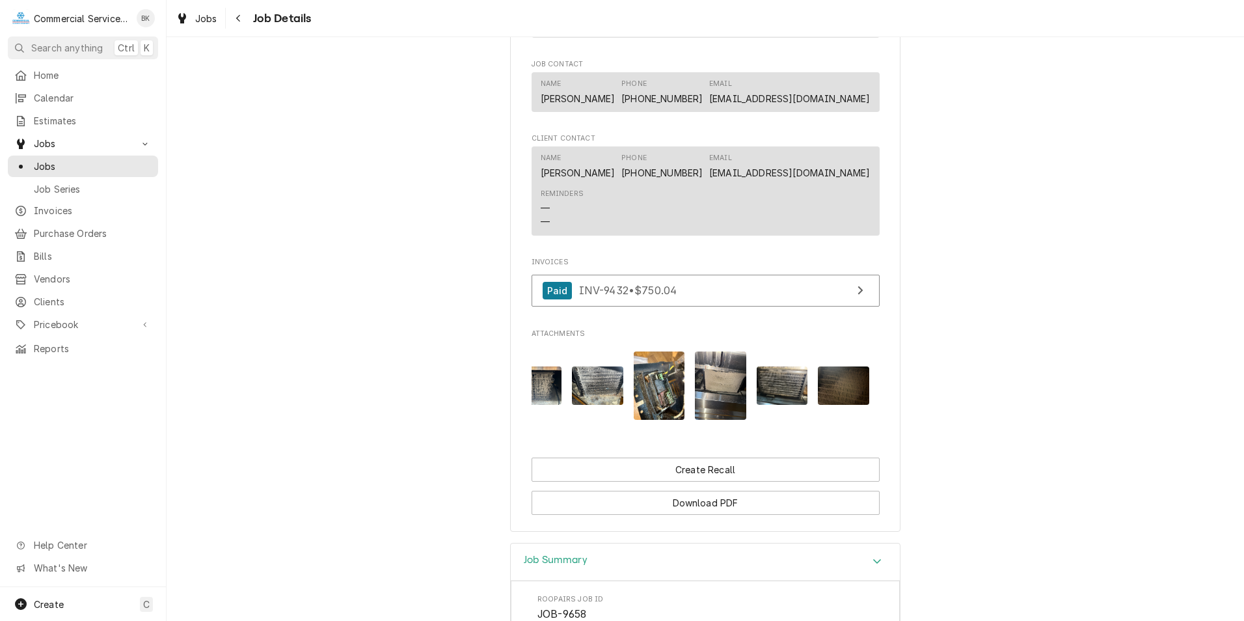
click at [832, 392] on img "Attachments" at bounding box center [843, 385] width 51 height 38
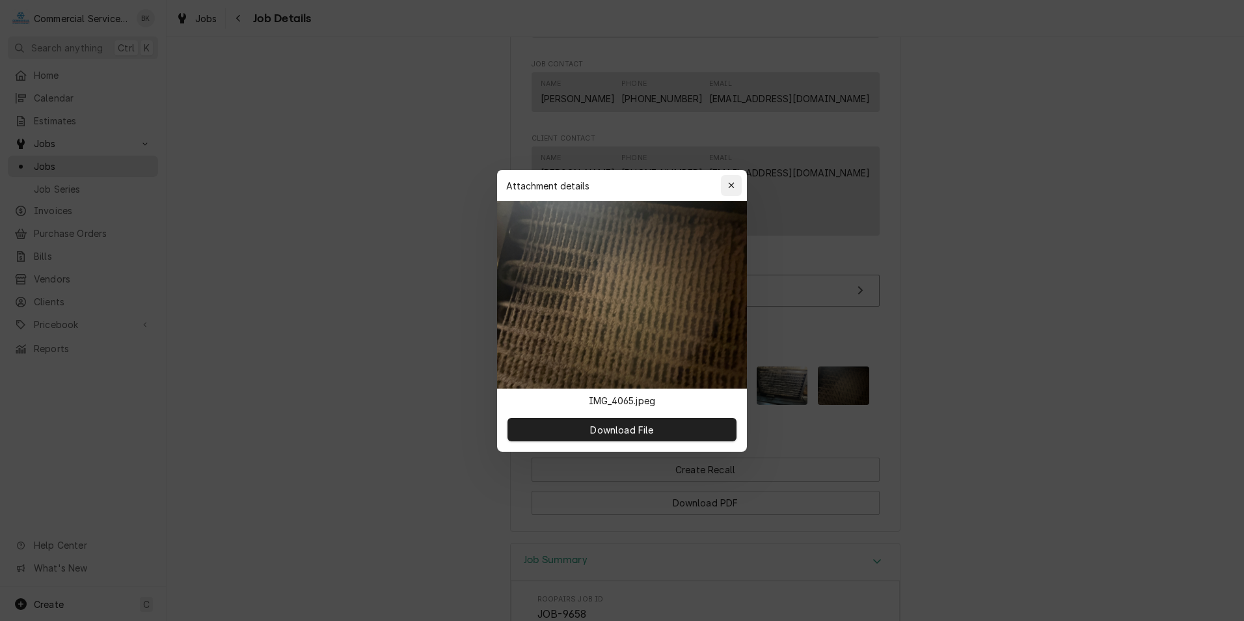
click at [727, 184] on div "button" at bounding box center [731, 185] width 13 height 13
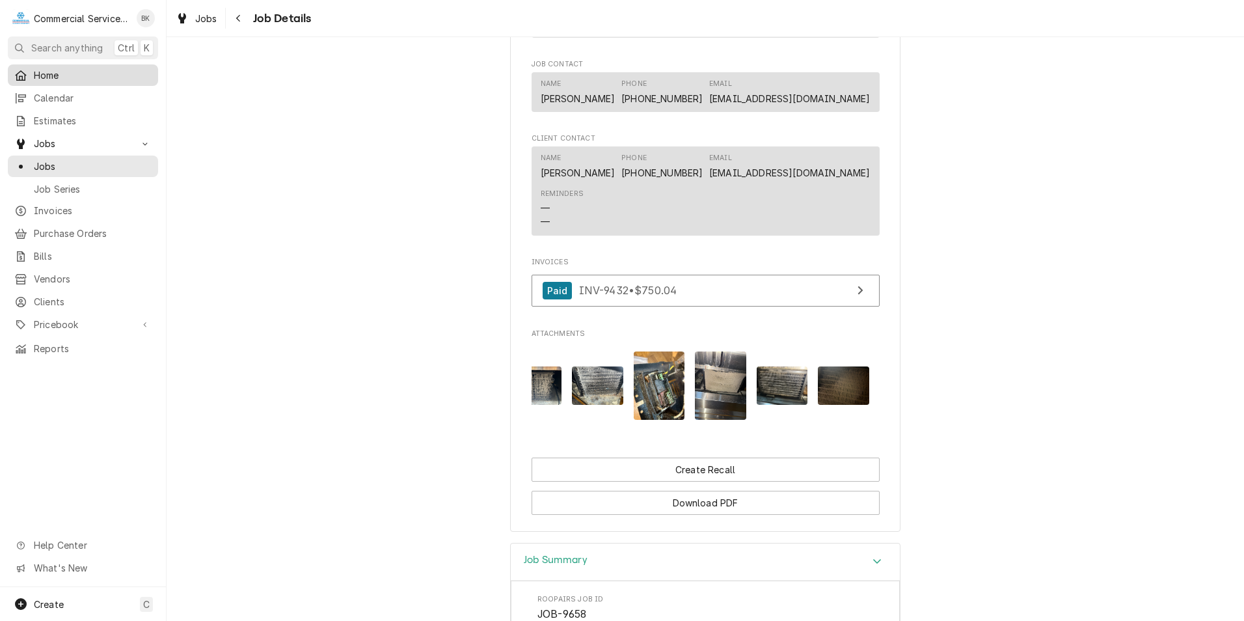
click at [57, 79] on div "Home" at bounding box center [82, 75] width 145 height 16
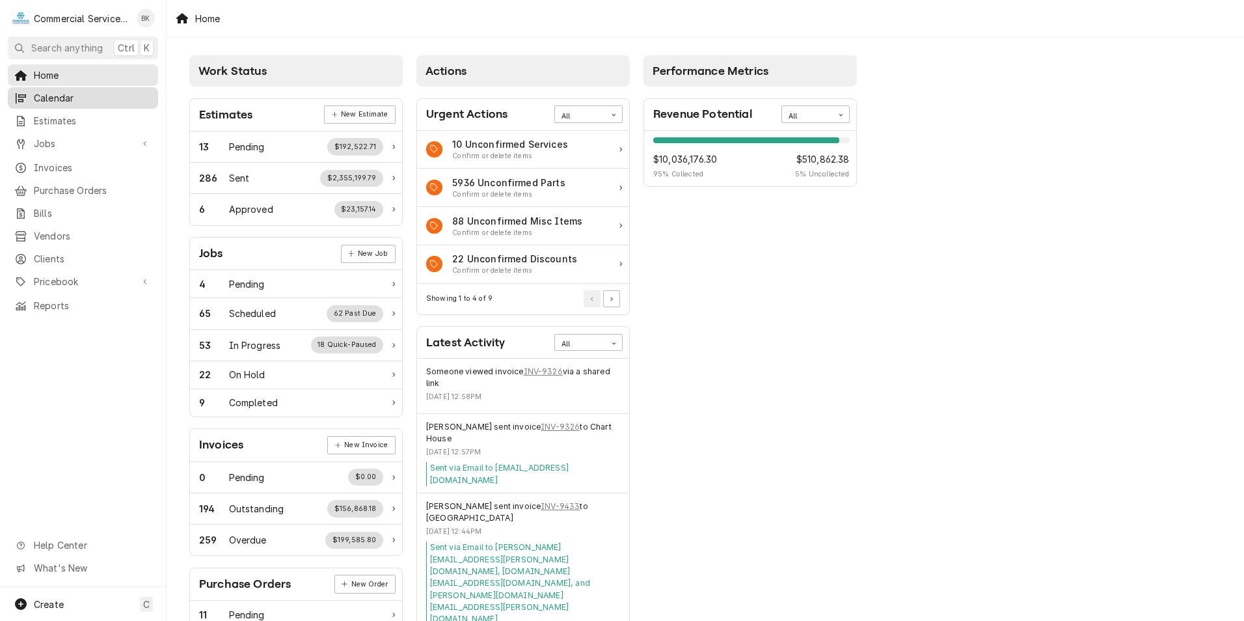
click at [58, 93] on span "Calendar" at bounding box center [93, 98] width 118 height 14
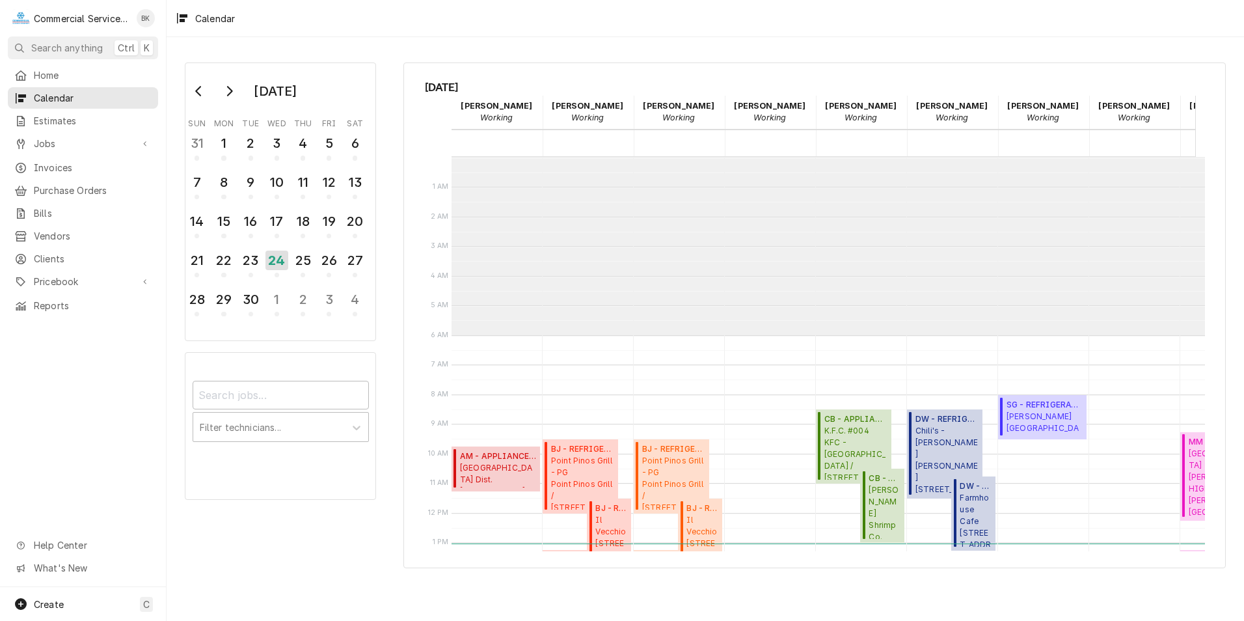
scroll to position [178, 0]
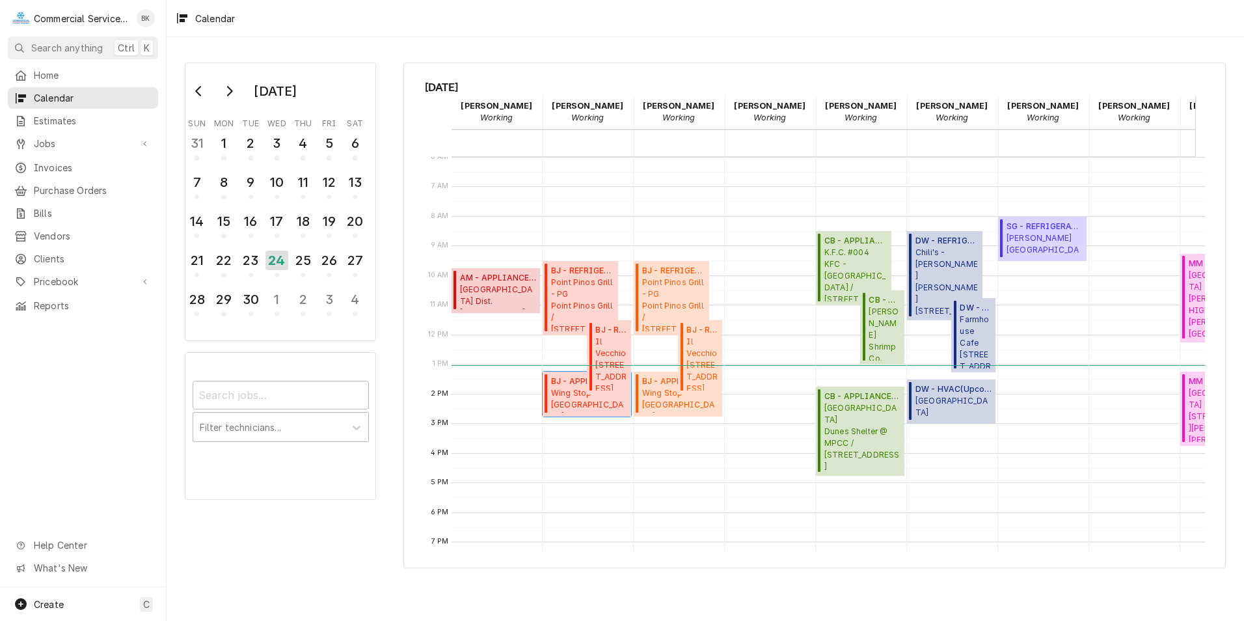
click at [569, 398] on span "Wing Stop - [GEOGRAPHIC_DATA] [STREET_ADDRESS]" at bounding box center [589, 399] width 76 height 25
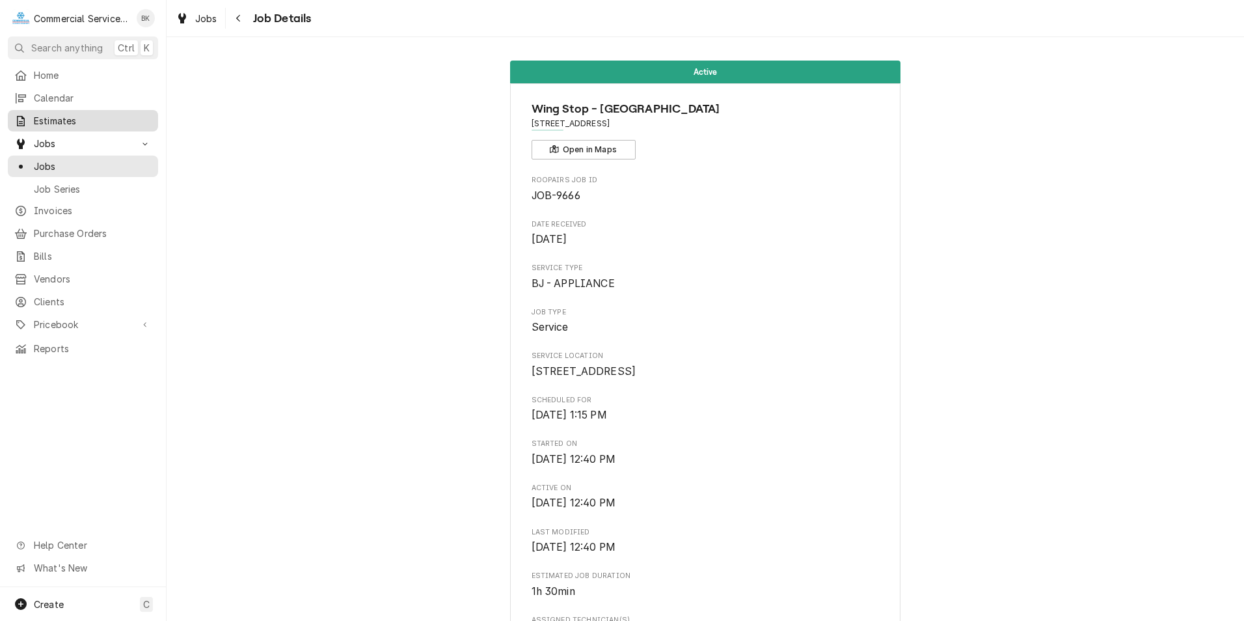
drag, startPoint x: 59, startPoint y: 98, endPoint x: 55, endPoint y: 114, distance: 16.3
drag, startPoint x: 55, startPoint y: 114, endPoint x: 57, endPoint y: 68, distance: 45.6
click at [57, 68] on span "Home" at bounding box center [93, 75] width 118 height 14
